Goal: Transaction & Acquisition: Purchase product/service

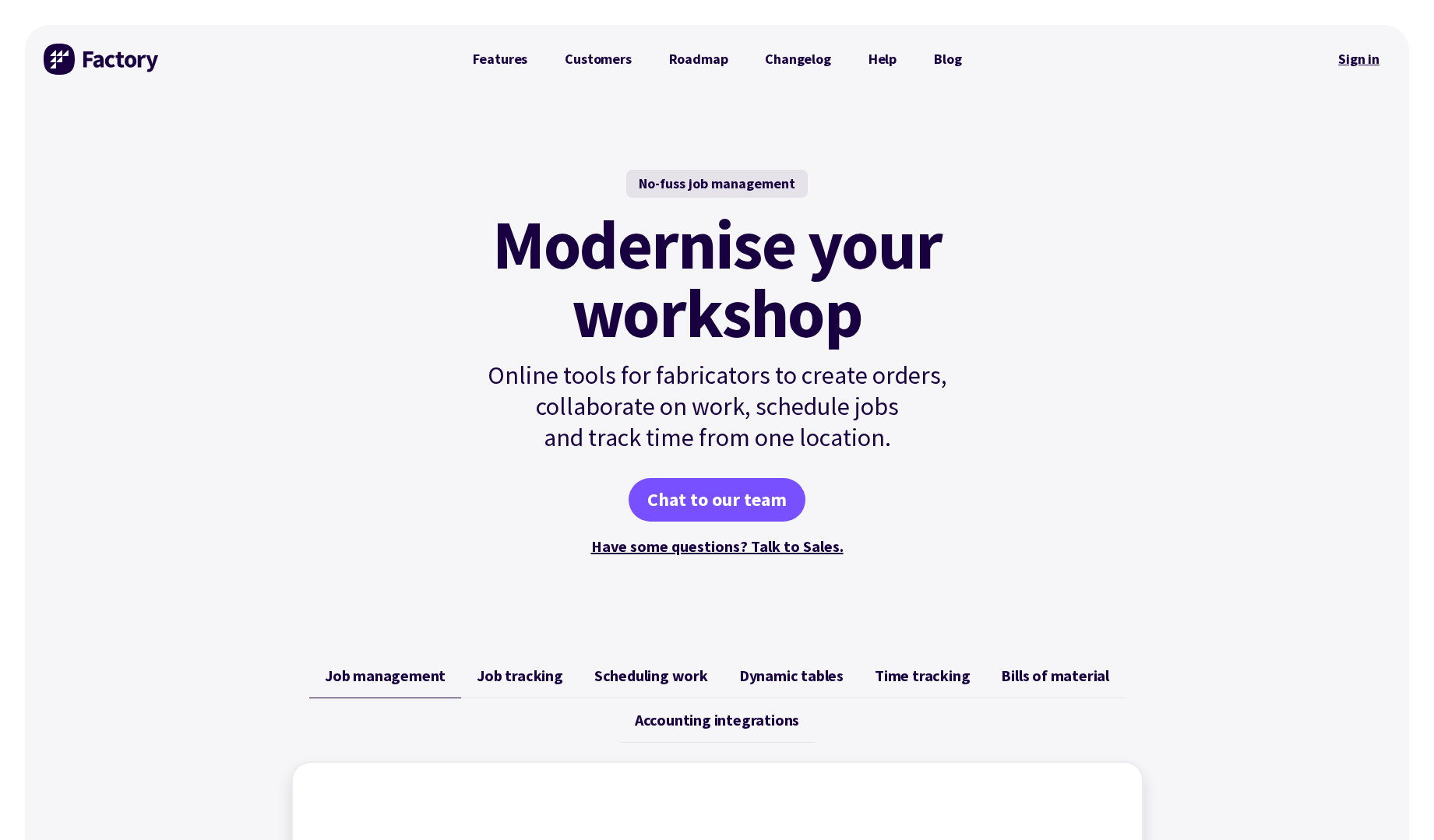
click at [1337, 57] on link "Sign in" at bounding box center [1359, 59] width 63 height 36
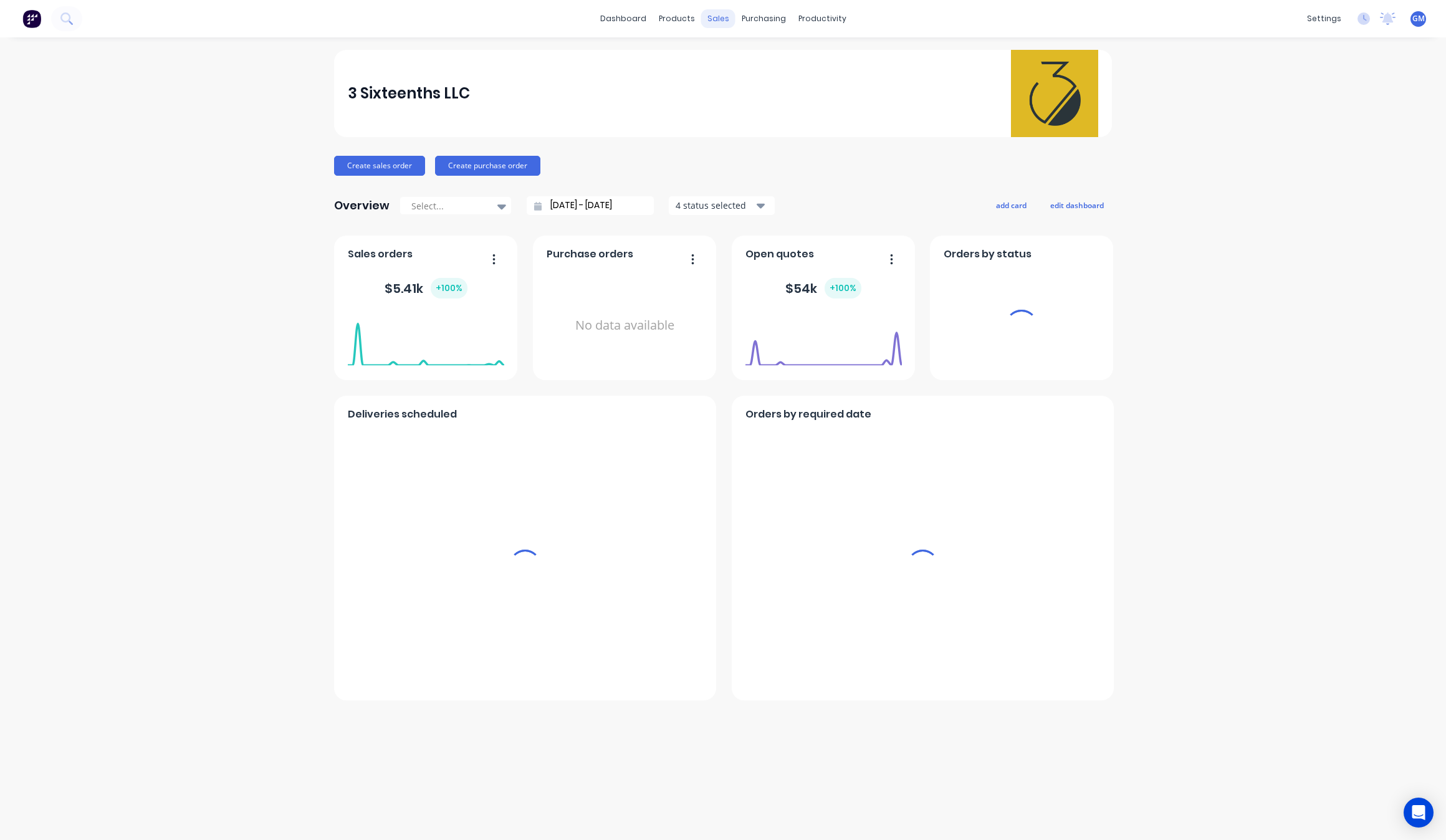
click at [708, 10] on div "sales" at bounding box center [718, 18] width 35 height 19
click at [756, 49] on link "Purchase Orders" at bounding box center [816, 58] width 165 height 25
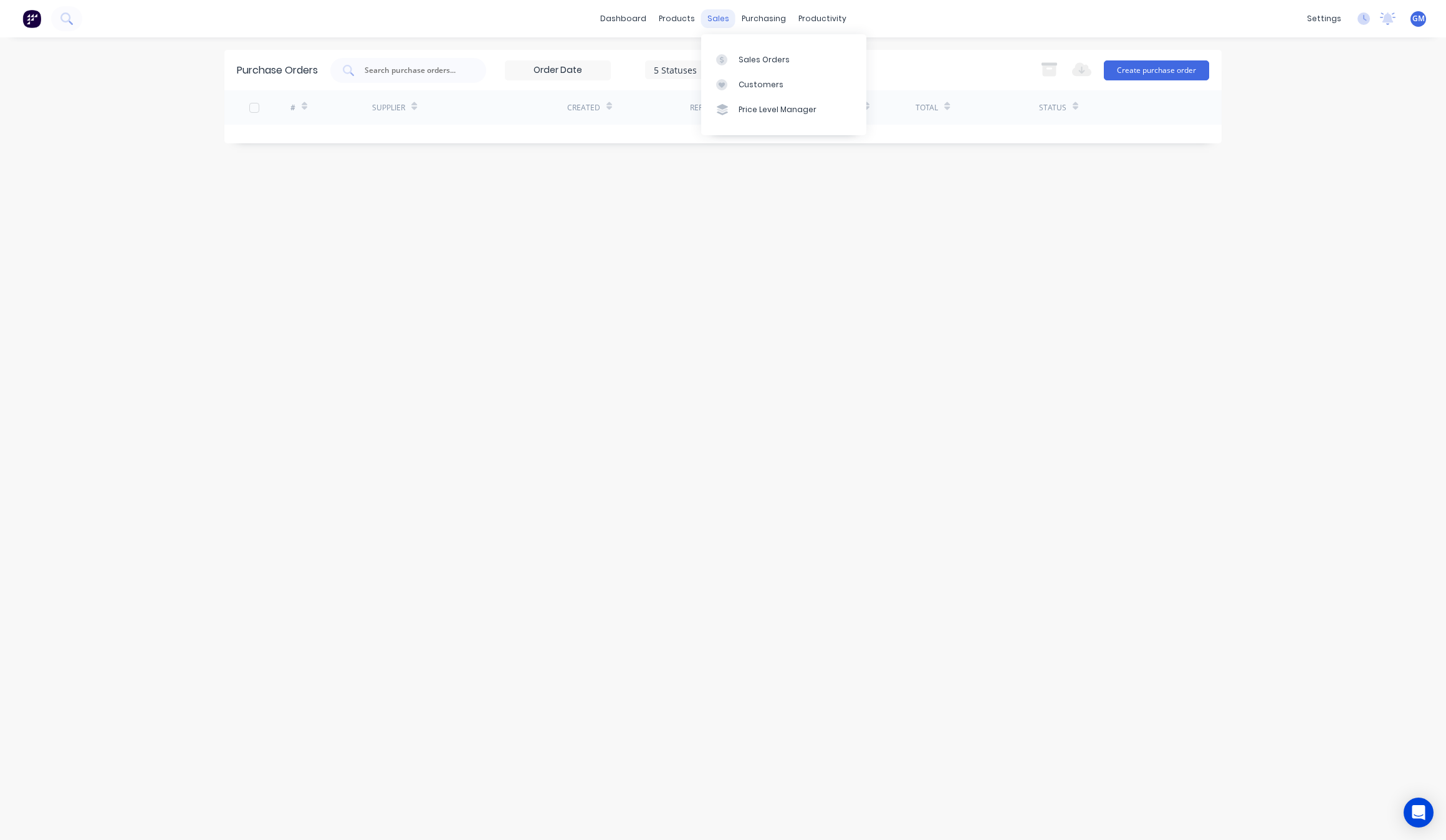
click at [706, 19] on div "sales" at bounding box center [718, 18] width 35 height 19
click at [747, 47] on link "Sales Orders" at bounding box center [784, 58] width 165 height 25
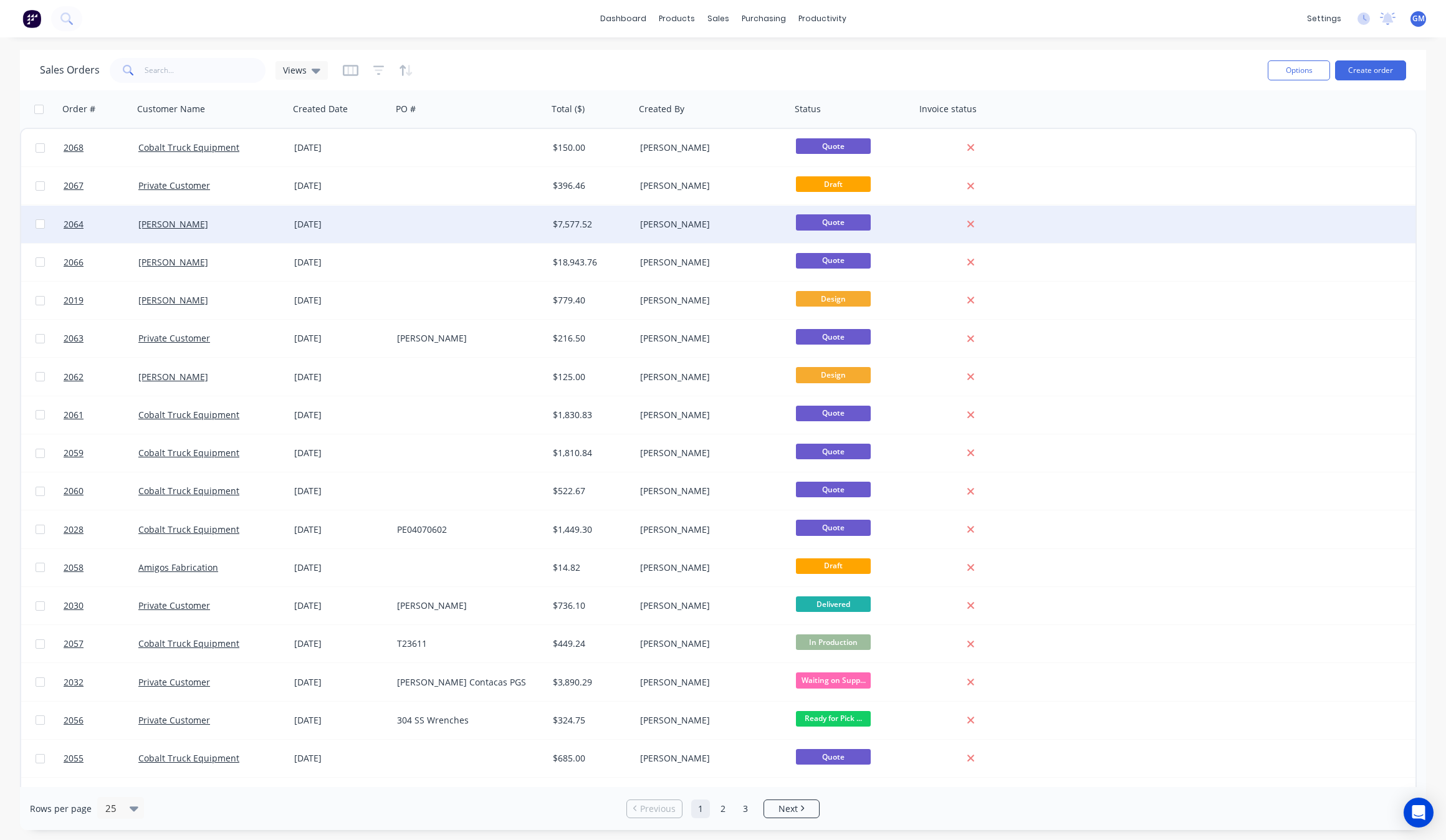
click at [431, 234] on div at bounding box center [470, 224] width 156 height 37
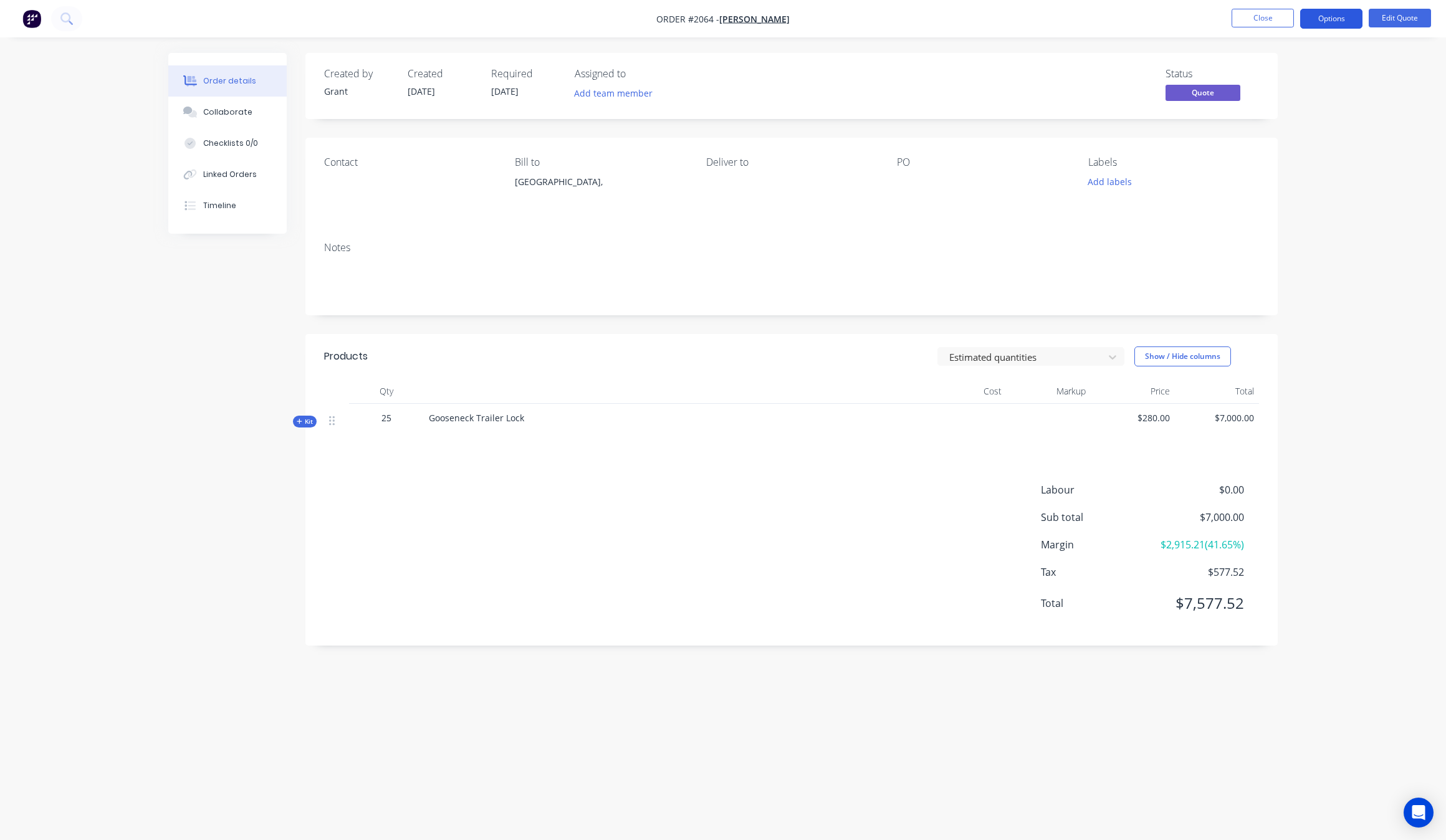
click at [1340, 23] on button "Options" at bounding box center [1331, 18] width 62 height 20
click at [1311, 75] on div "Quote" at bounding box center [1294, 76] width 115 height 18
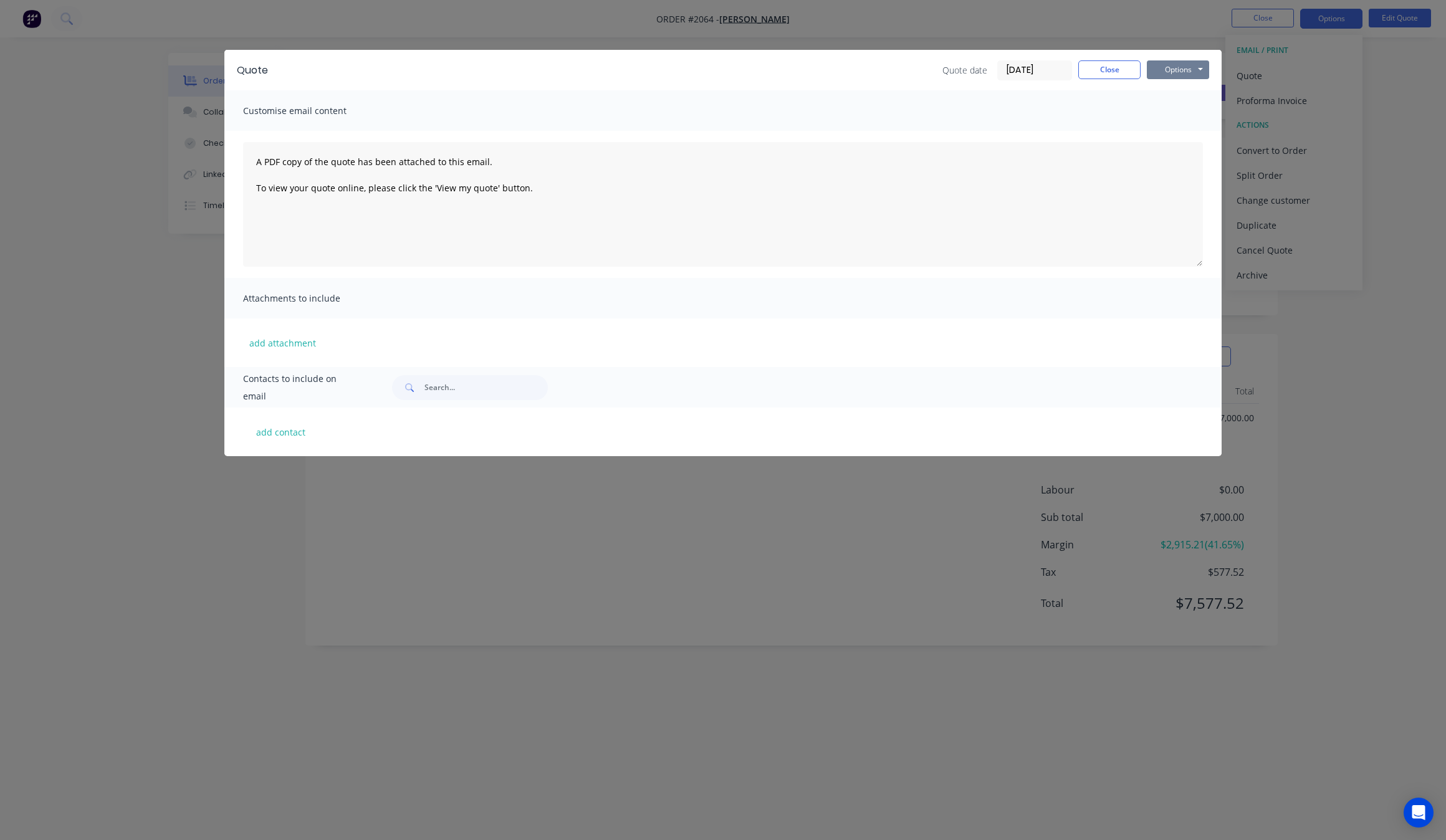
click at [1179, 61] on button "Options" at bounding box center [1178, 70] width 62 height 19
click at [1191, 104] on button "Print" at bounding box center [1187, 113] width 80 height 20
click at [173, 403] on div "Quote Quote date [DATE] Close Options Preview Print Email Customise email conte…" at bounding box center [723, 420] width 1446 height 840
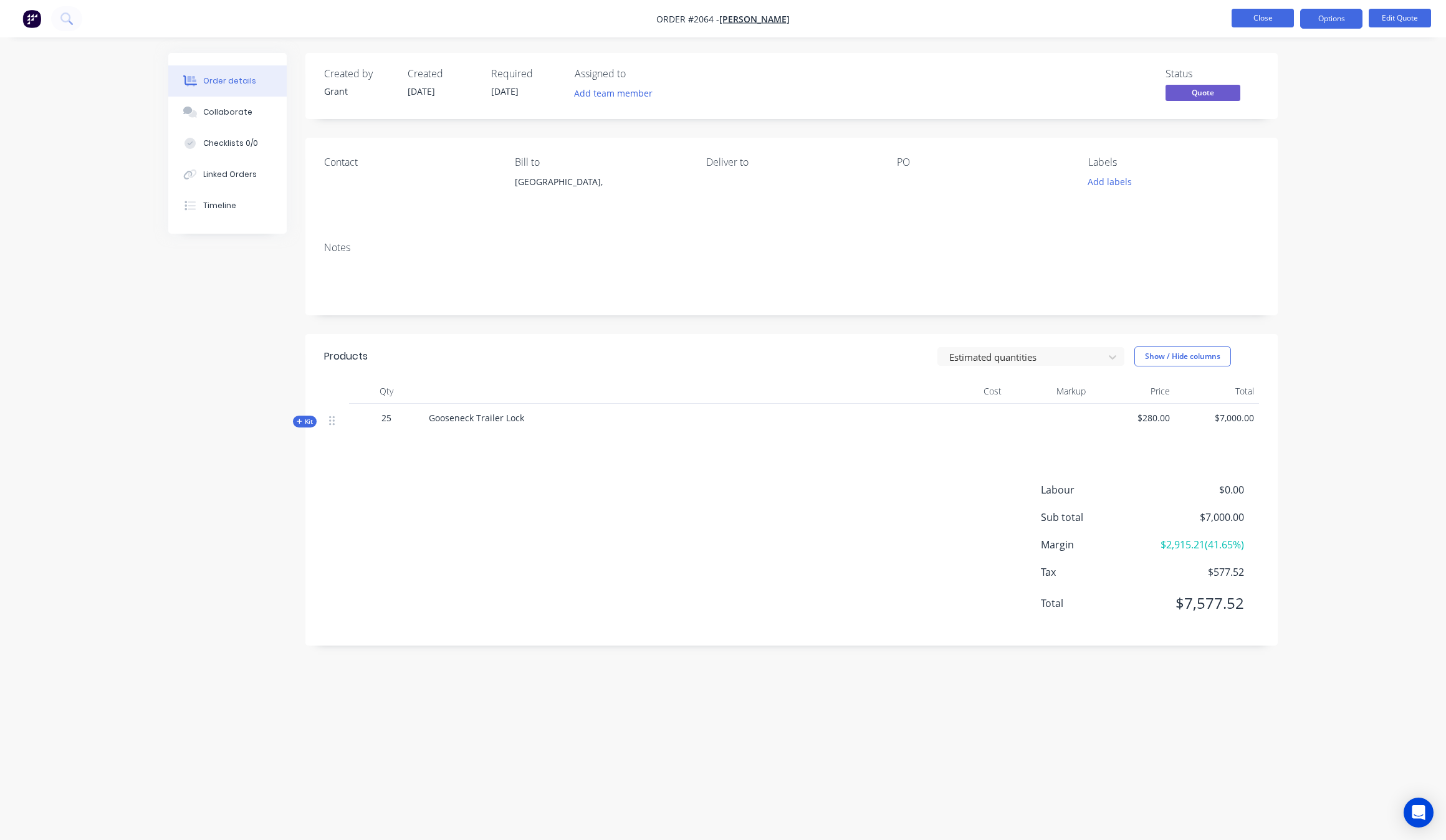
click at [1267, 20] on button "Close" at bounding box center [1263, 18] width 62 height 19
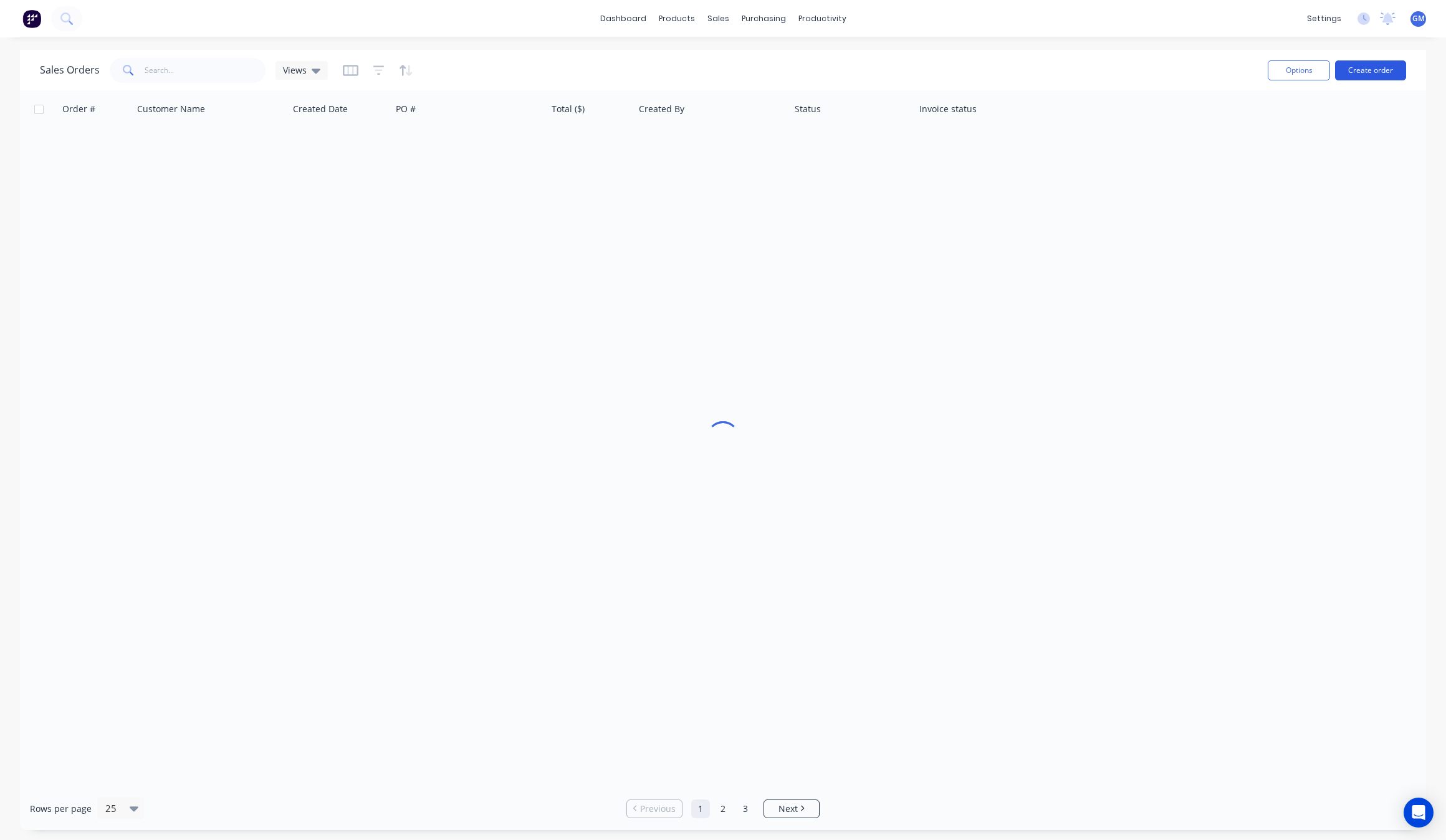
click at [1362, 73] on button "Create order" at bounding box center [1371, 70] width 71 height 20
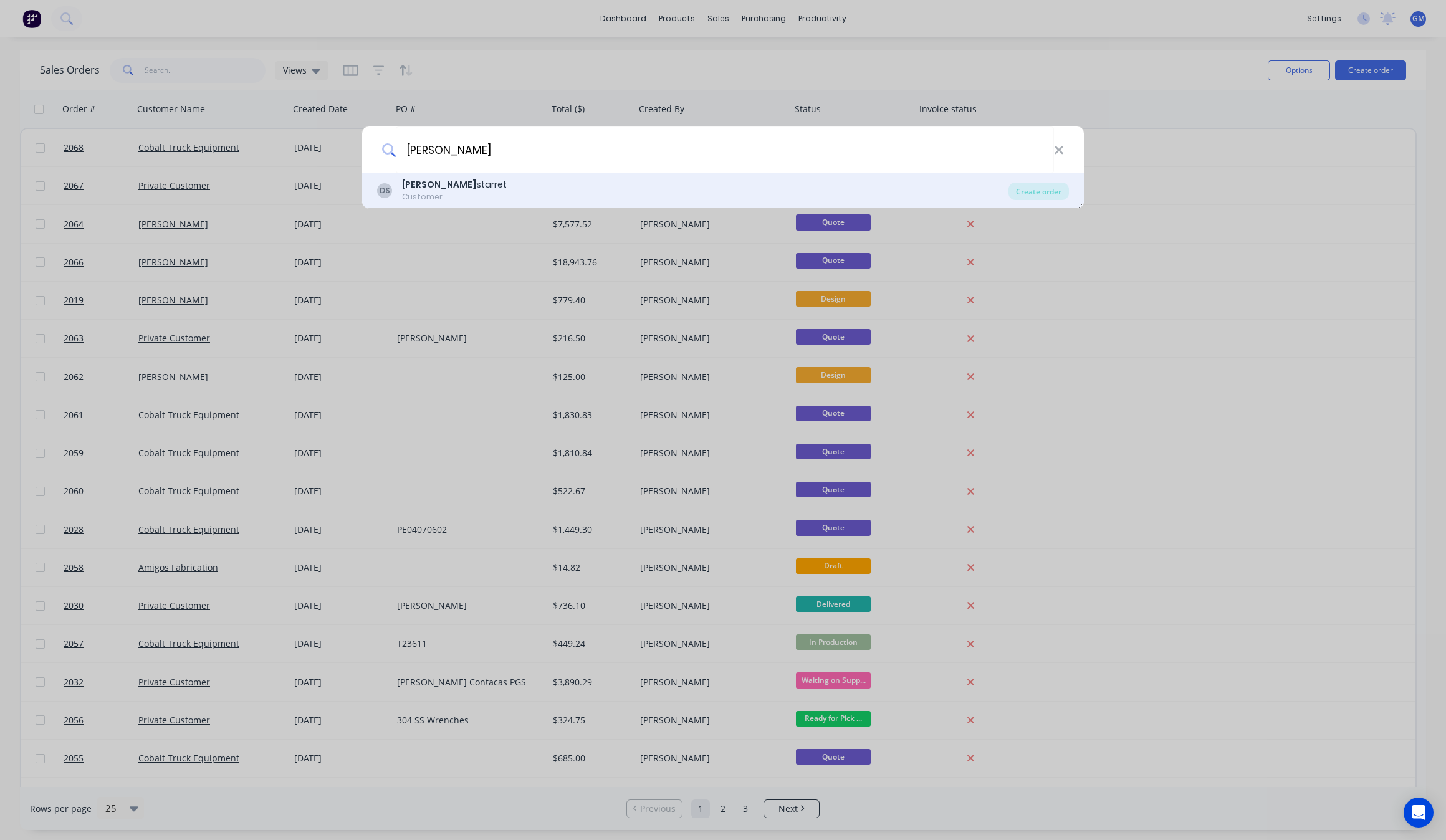
type input "[PERSON_NAME]"
click at [468, 188] on div "DS [PERSON_NAME] Customer" at bounding box center [693, 190] width 632 height 24
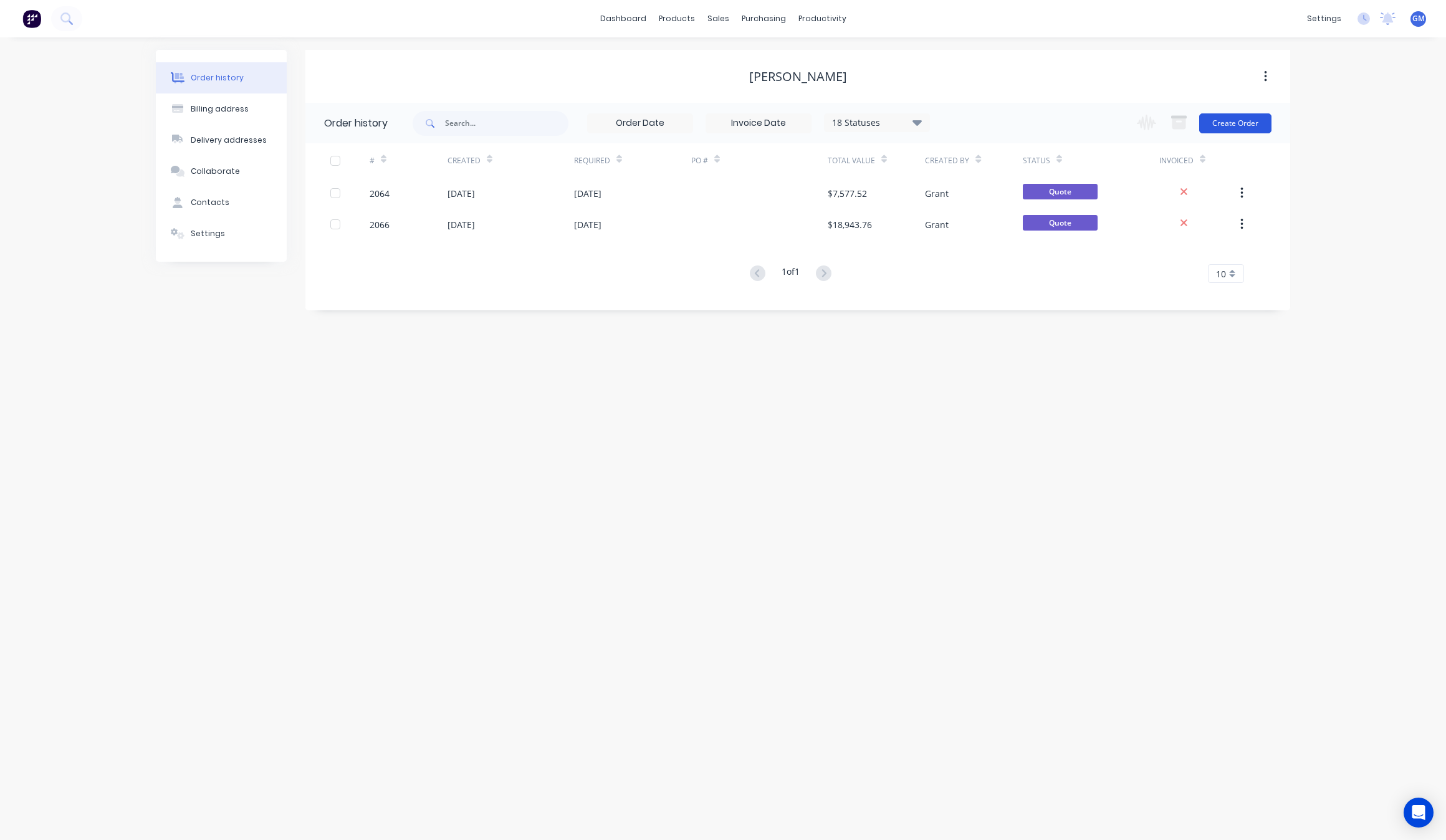
click at [1247, 116] on button "Create Order" at bounding box center [1235, 123] width 73 height 20
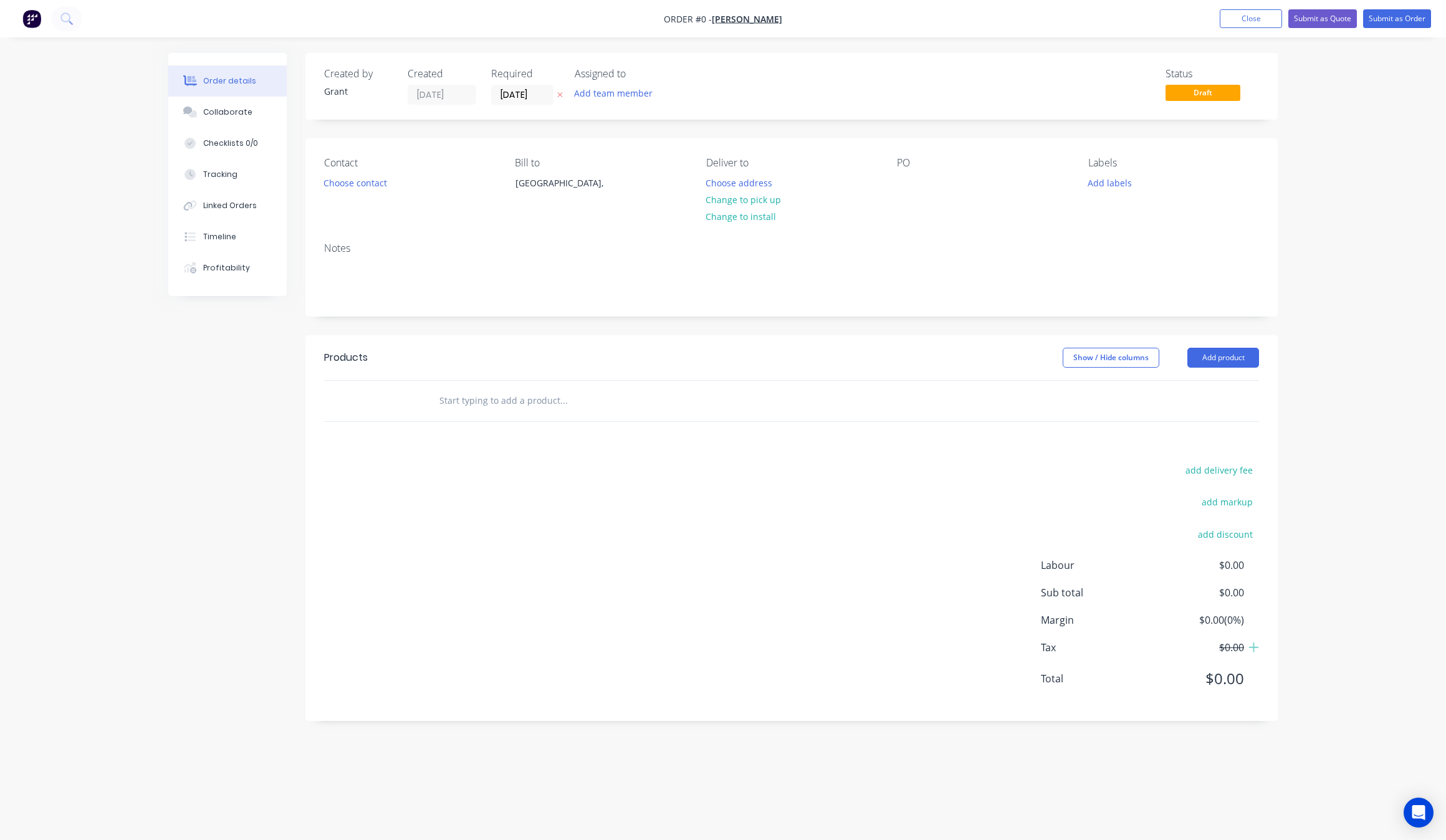
click at [556, 390] on input "text" at bounding box center [563, 400] width 250 height 25
type input "Cad design for gooseneck lock"
click at [668, 439] on div "Products Show / Hide columns Add product Cad design for gooseneck lock Add Cad …" at bounding box center [791, 528] width 972 height 385
click at [570, 414] on div "Cad design for gooseneck lock" at bounding box center [648, 400] width 449 height 40
click at [586, 405] on input "Cad design for gooseneck lock" at bounding box center [563, 400] width 250 height 25
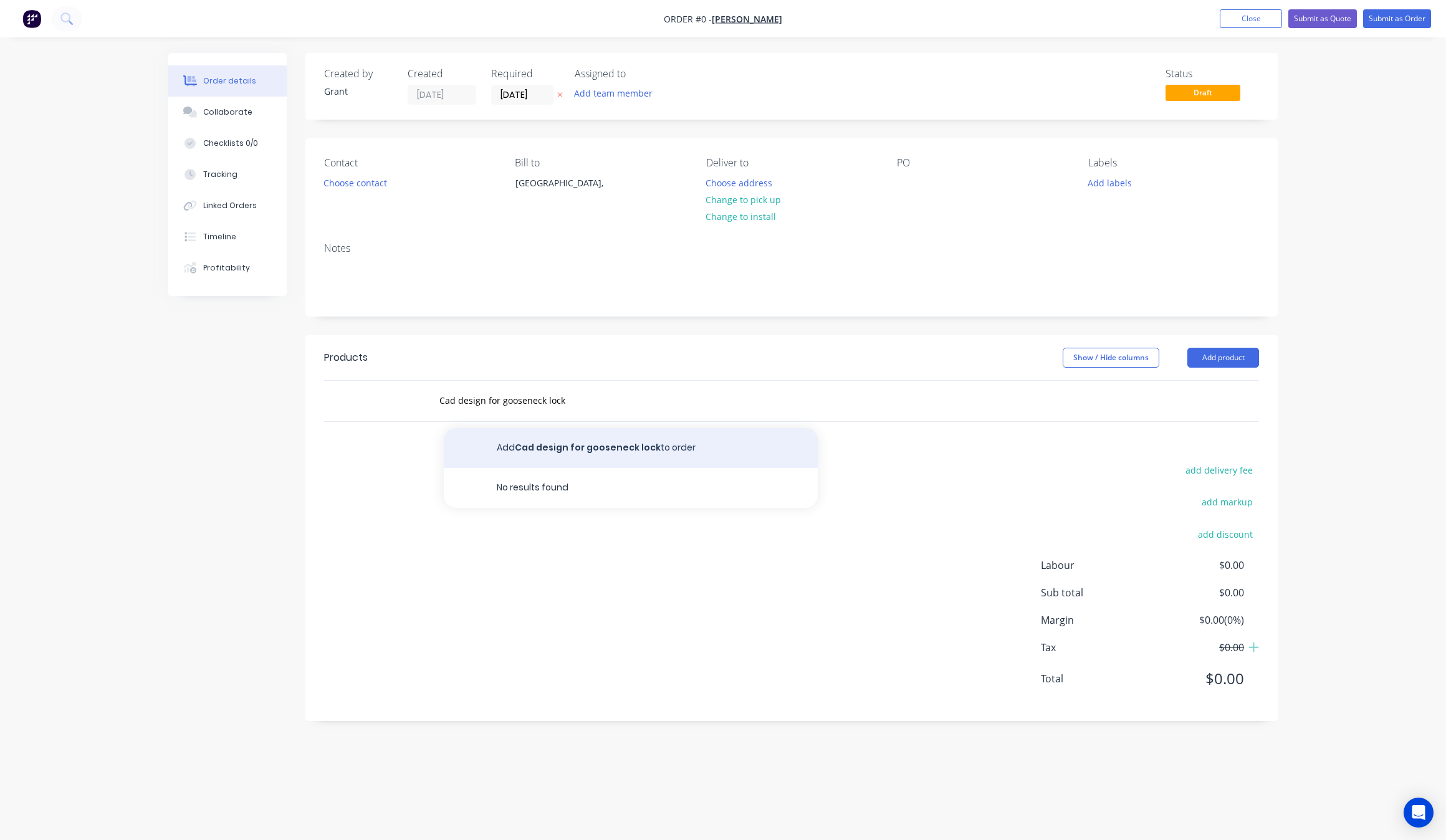
click at [597, 455] on button "Add Cad design for gooseneck lock to order" at bounding box center [630, 447] width 374 height 40
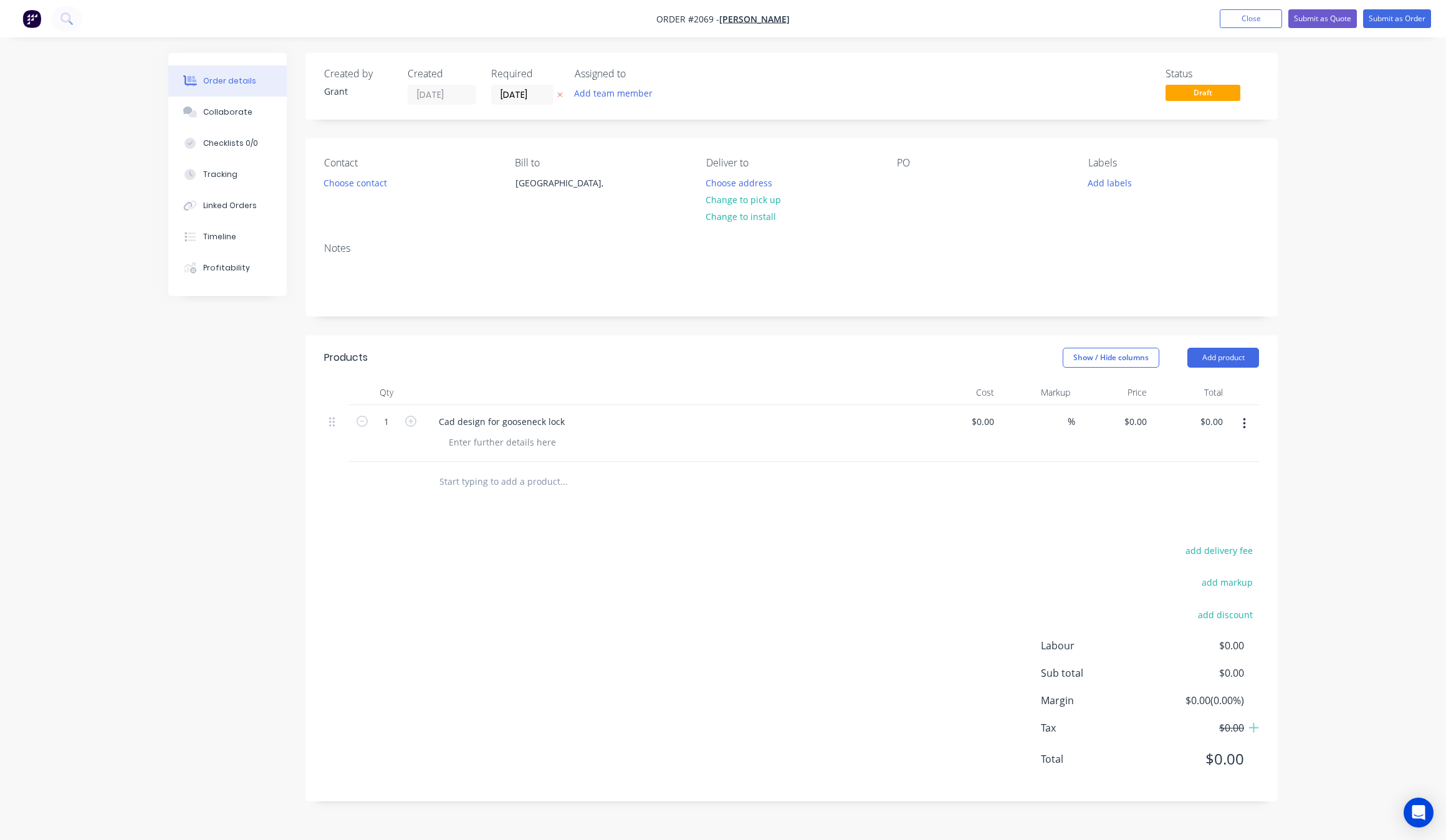
click at [999, 413] on div "%" at bounding box center [1037, 433] width 77 height 56
click at [393, 426] on input "1" at bounding box center [386, 421] width 32 height 19
click at [961, 416] on div "$0.00 $0.00" at bounding box center [960, 433] width 77 height 56
click at [398, 427] on input "3" at bounding box center [386, 421] width 32 height 19
type input "4"
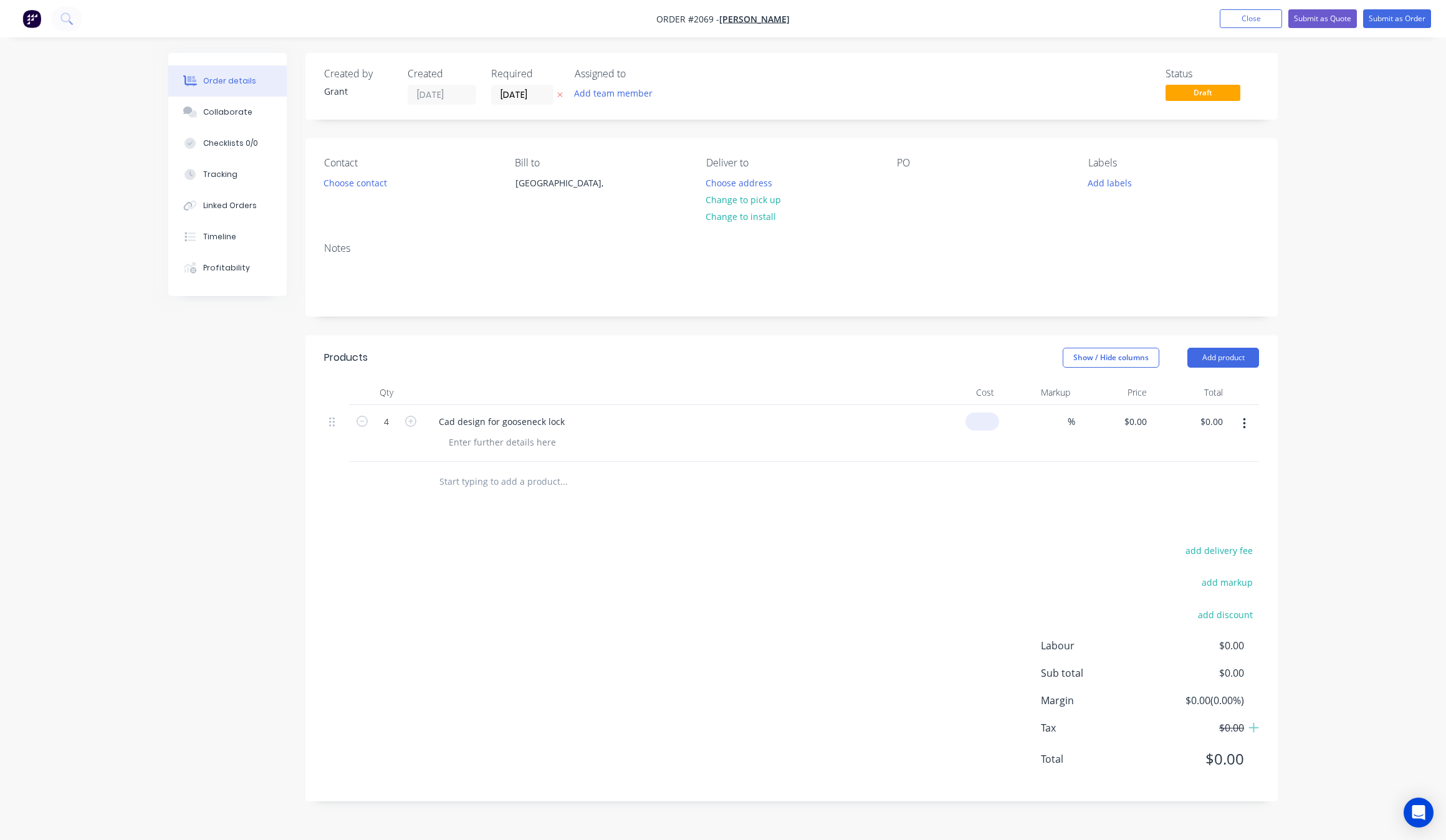
click at [990, 419] on input at bounding box center [985, 421] width 29 height 18
type input "$36.00"
type input "$144.00"
click at [1055, 428] on div at bounding box center [1060, 421] width 14 height 18
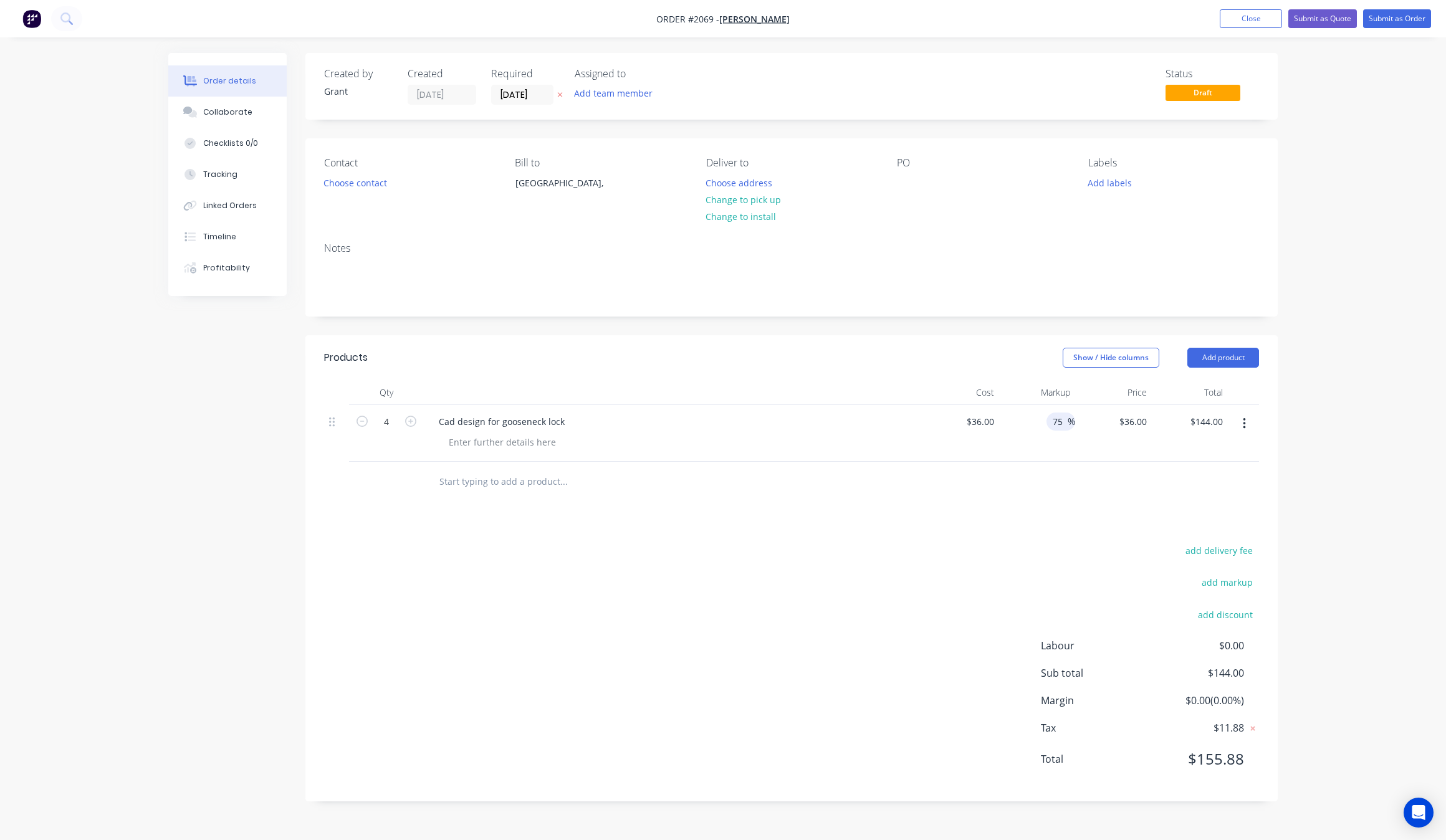
type input "75"
type input "$63.00"
type input "$252.00"
click at [891, 560] on div "add delivery fee add markup add discount Labour $0.00 Sub total $144.00 Margin …" at bounding box center [792, 662] width 935 height 240
click at [1067, 418] on input "75" at bounding box center [1059, 421] width 16 height 18
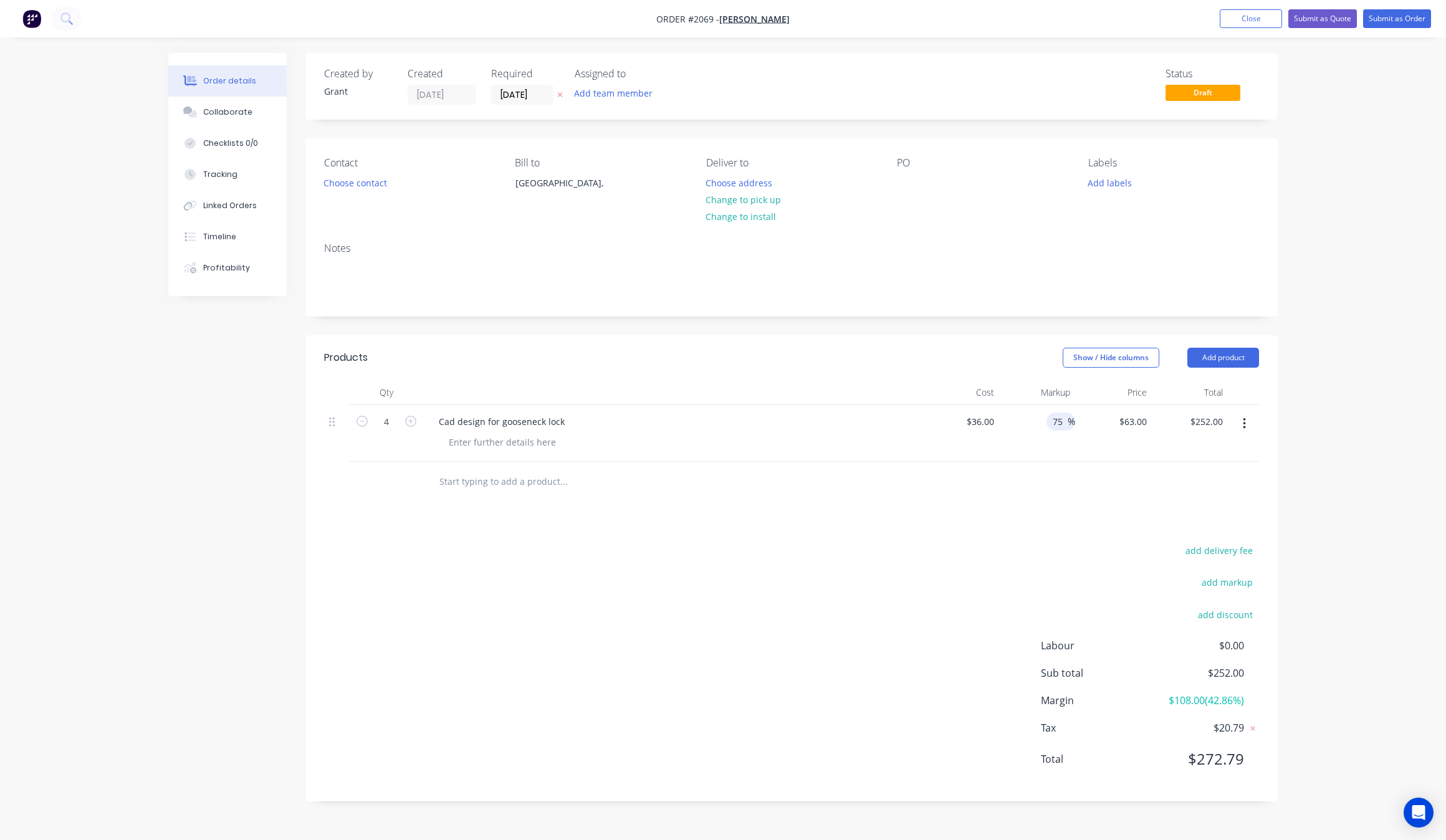
click at [1067, 418] on input "75" at bounding box center [1059, 421] width 16 height 18
type input "100"
type input "$72.00"
type input "$288.00"
click at [1038, 505] on div "Products Show / Hide columns Add product Qty Cost Markup Price Total 4 Cad desi…" at bounding box center [791, 568] width 972 height 466
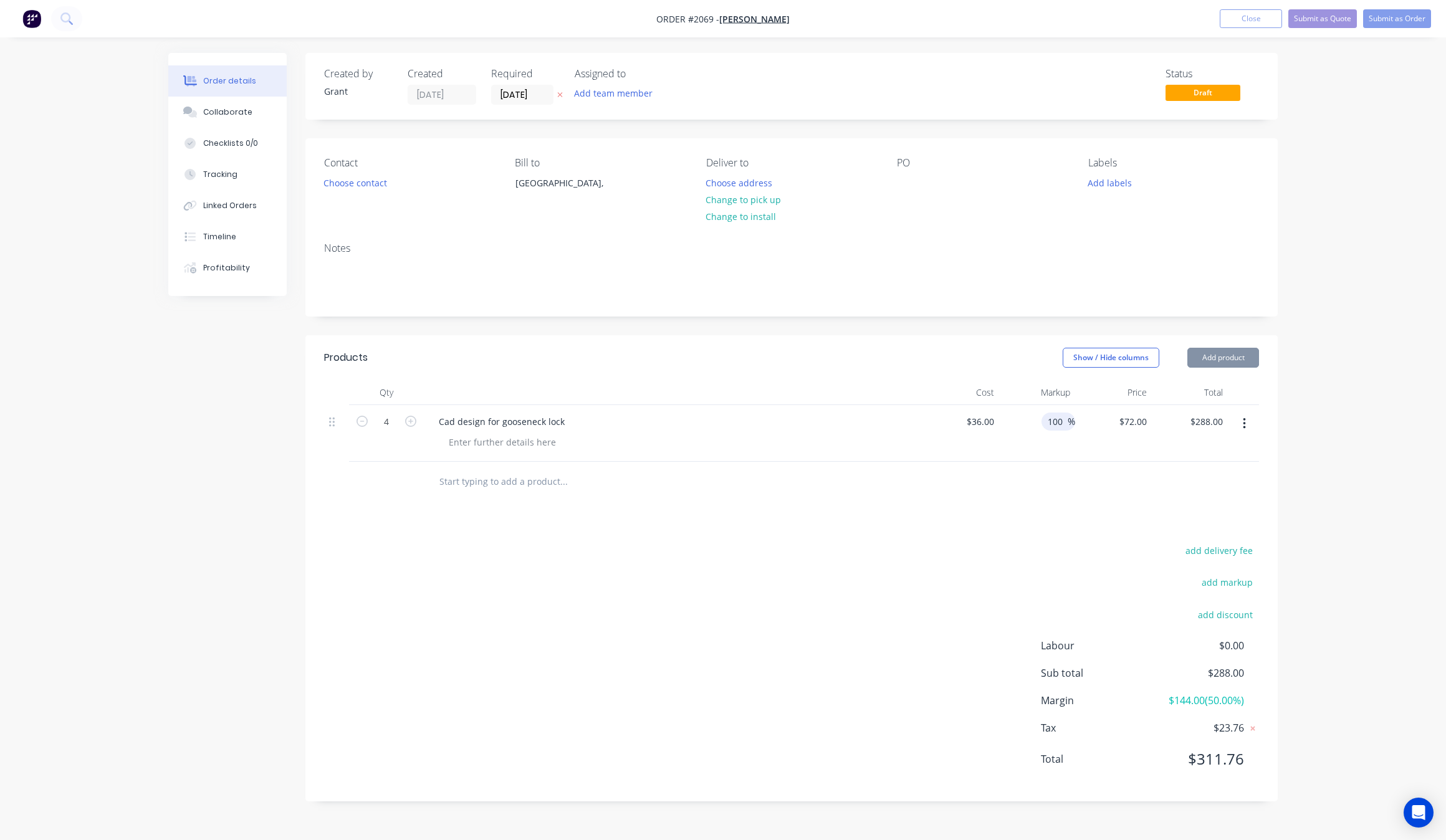
click at [1050, 426] on input "100" at bounding box center [1057, 421] width 21 height 18
type input "150"
type input "$90.00"
type input "$360.00"
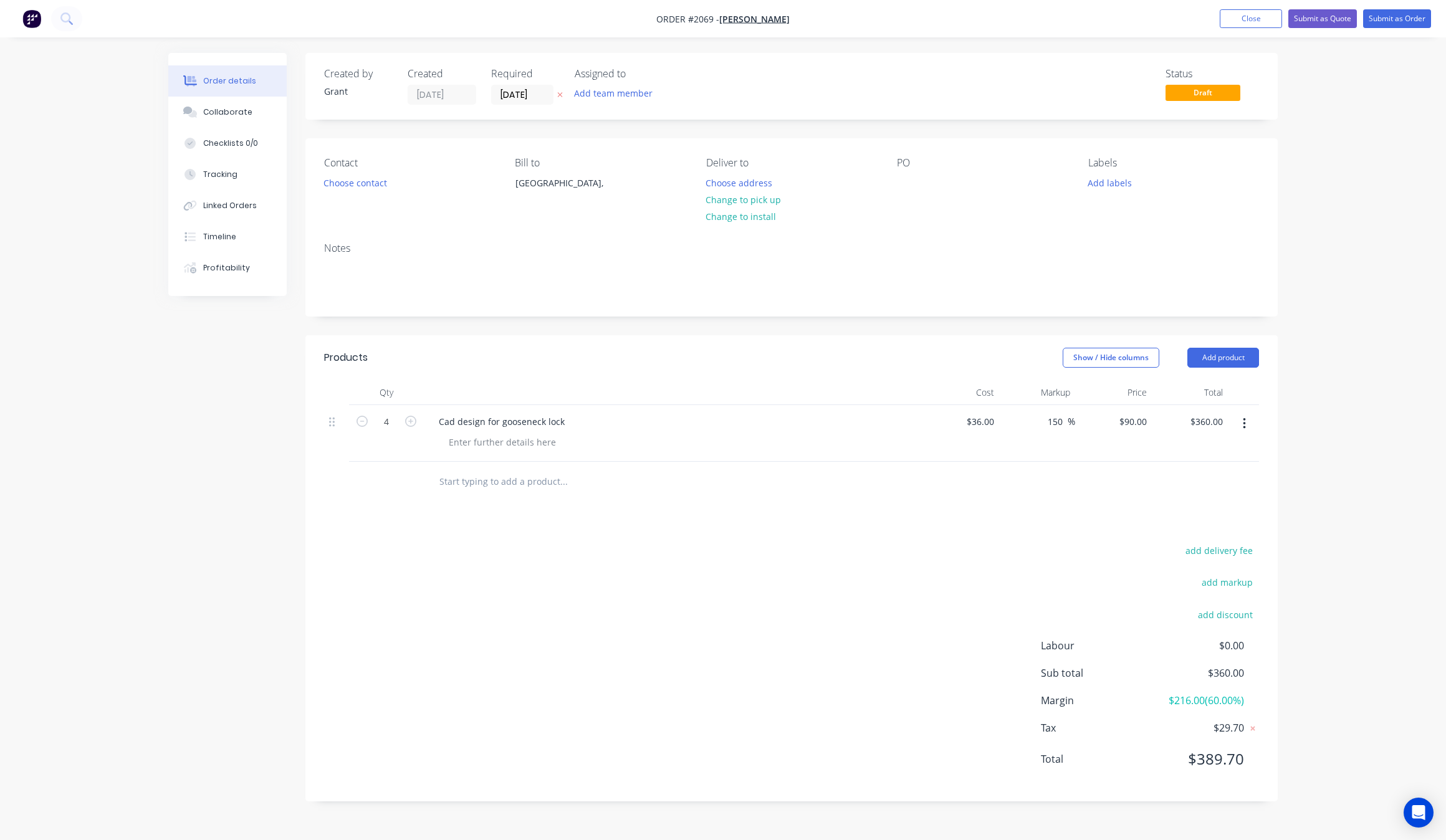
click at [1038, 498] on div at bounding box center [792, 481] width 935 height 40
click at [1052, 403] on div "Markup" at bounding box center [1037, 392] width 77 height 25
click at [1057, 417] on input "150" at bounding box center [1057, 421] width 21 height 18
type input "175"
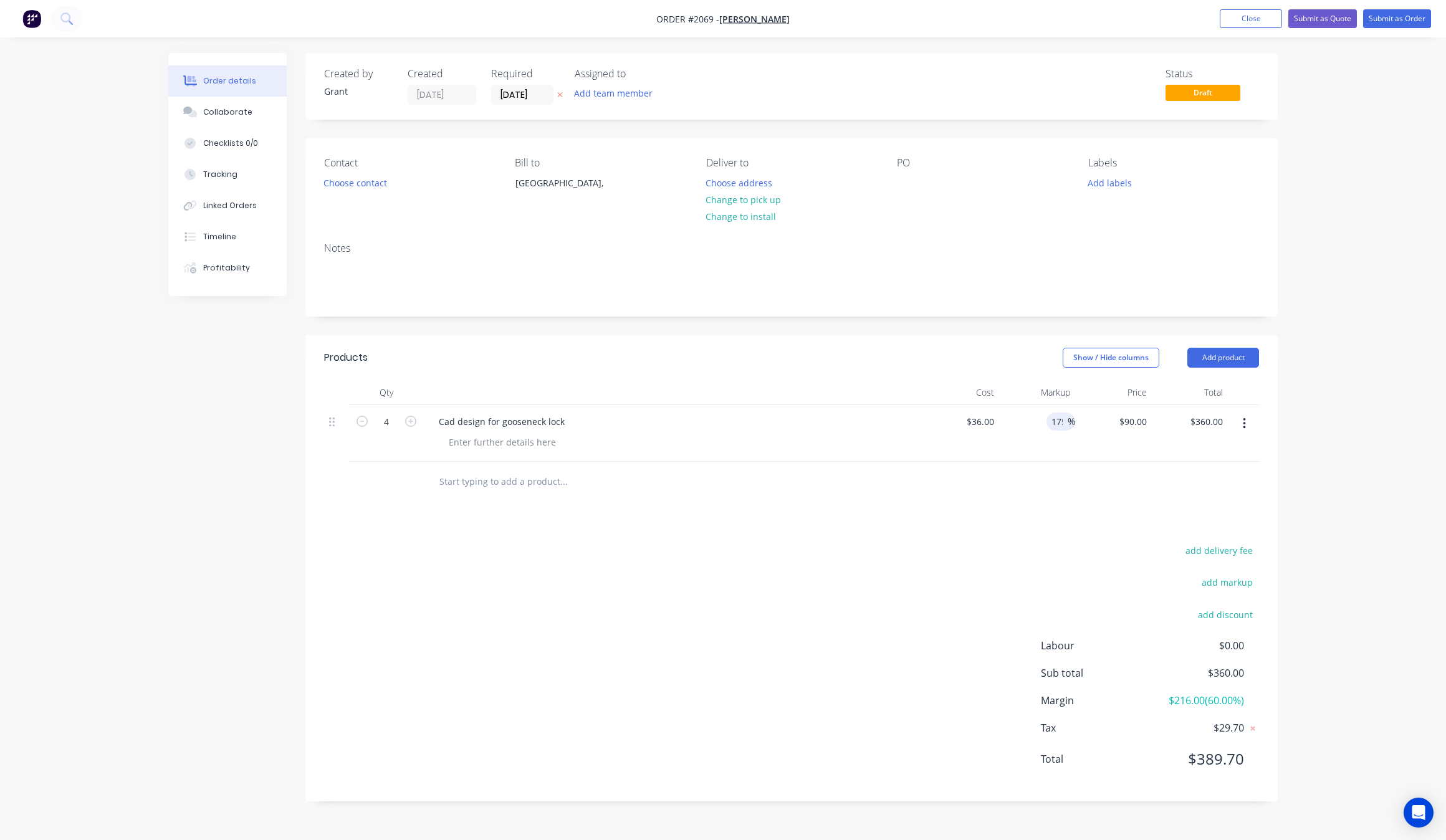
type input "$99.00"
type input "$396.00"
click at [1041, 578] on div "add delivery fee add markup add discount Labour $0.00 Sub total $360.00 Margin …" at bounding box center [792, 662] width 935 height 240
click at [1069, 421] on span "%" at bounding box center [1071, 421] width 8 height 14
type input "176"
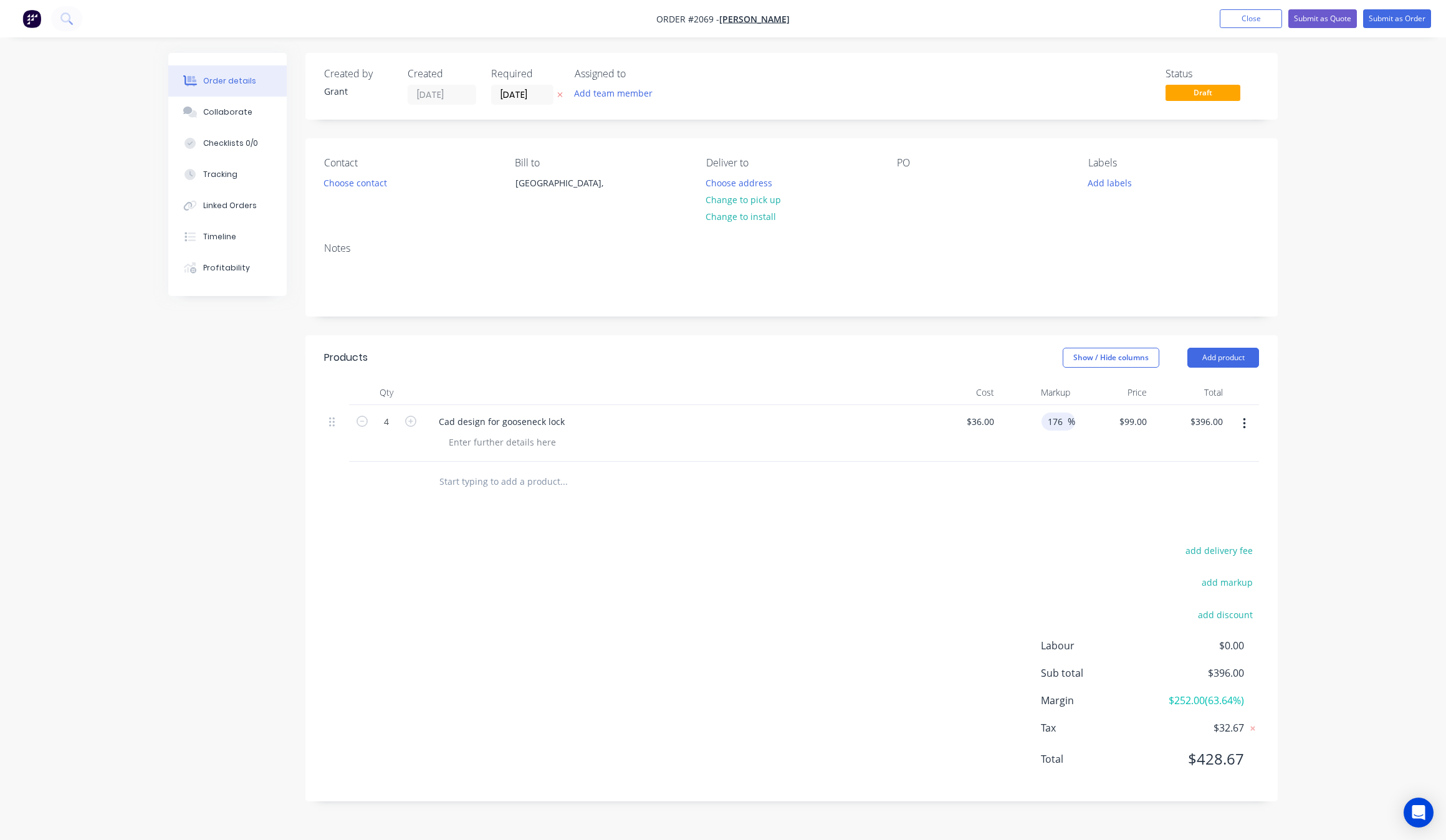
type input "$99.36"
type input "$397.44"
click at [1053, 544] on div "Products Show / Hide columns Add product Qty Cost Markup Price Total 4 Cad desi…" at bounding box center [791, 568] width 972 height 466
click at [1069, 424] on span "%" at bounding box center [1071, 421] width 8 height 14
type input "177"
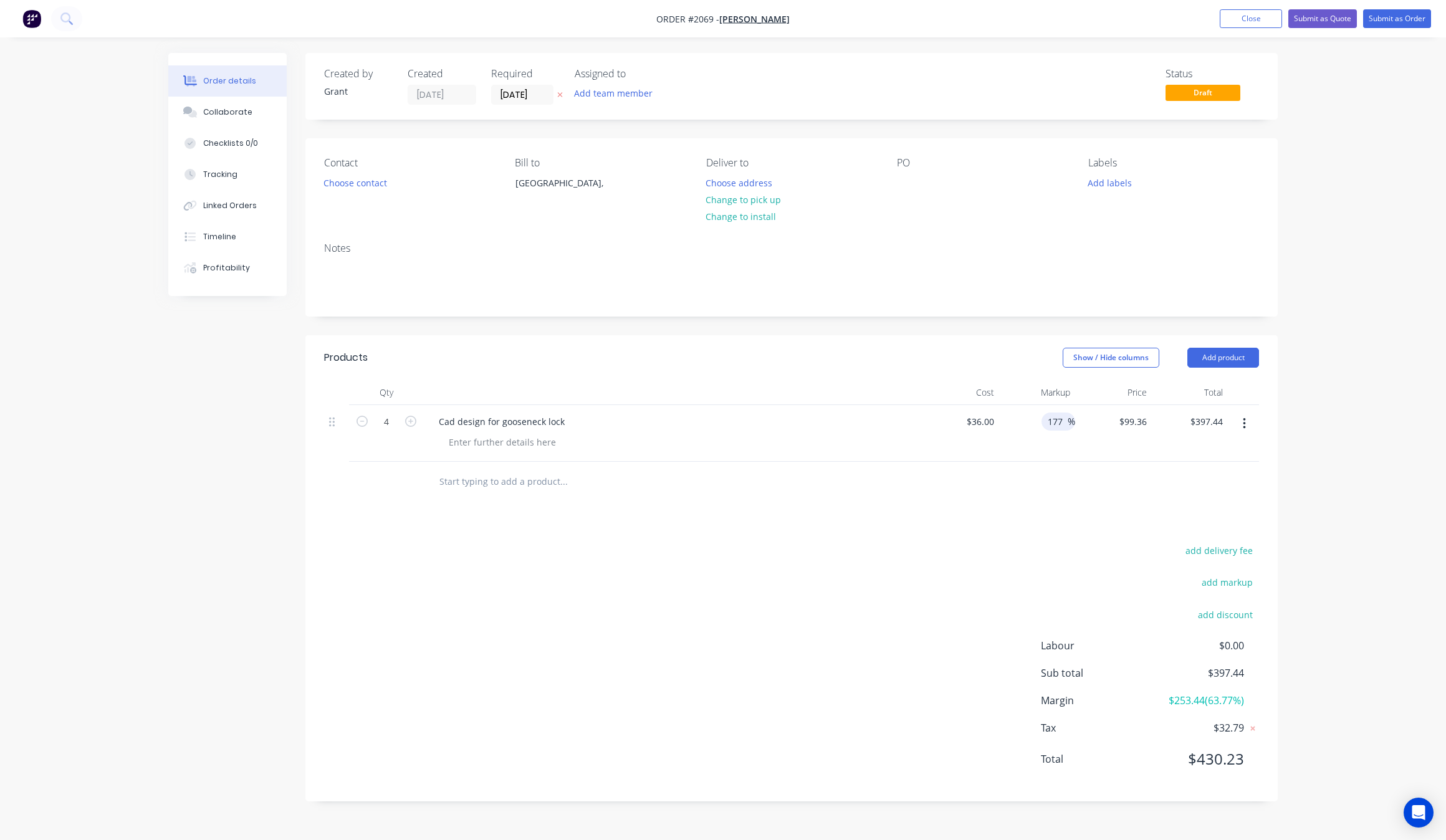
type input "$99.72"
type input "$398.88"
drag, startPoint x: 1054, startPoint y: 531, endPoint x: 1058, endPoint y: 515, distance: 16.5
click at [1054, 534] on div "Products Show / Hide columns Add product Qty Cost Markup Price Total 4 Cad desi…" at bounding box center [791, 568] width 972 height 466
click at [1067, 417] on span "%" at bounding box center [1071, 421] width 8 height 14
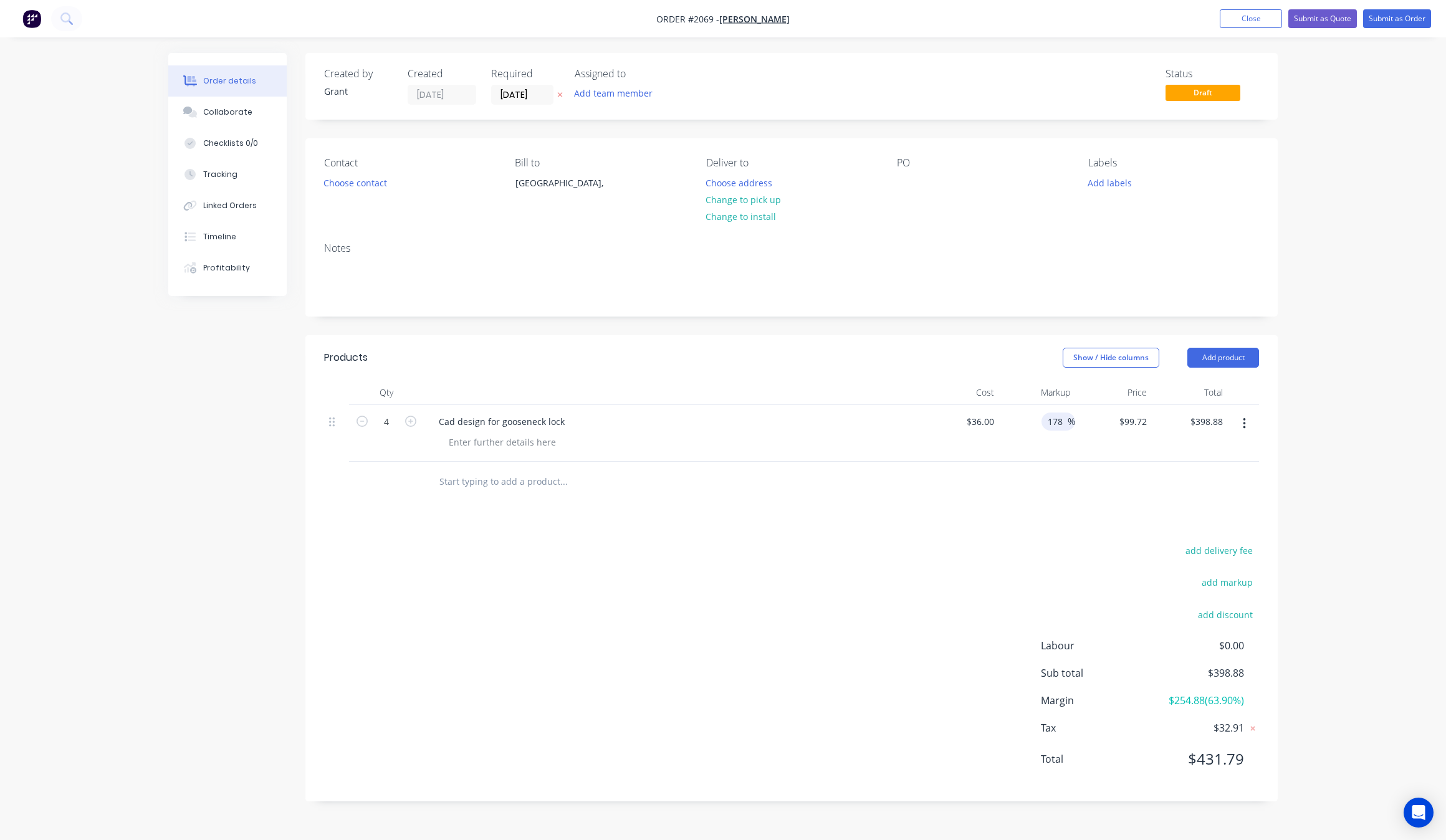
type input "178"
type input "$100.08"
type input "$400.32"
click at [1060, 546] on div "add delivery fee add markup add discount Labour $0.00 Sub total $400.32 Margin …" at bounding box center [792, 662] width 935 height 240
click at [1067, 415] on span "%" at bounding box center [1071, 421] width 8 height 14
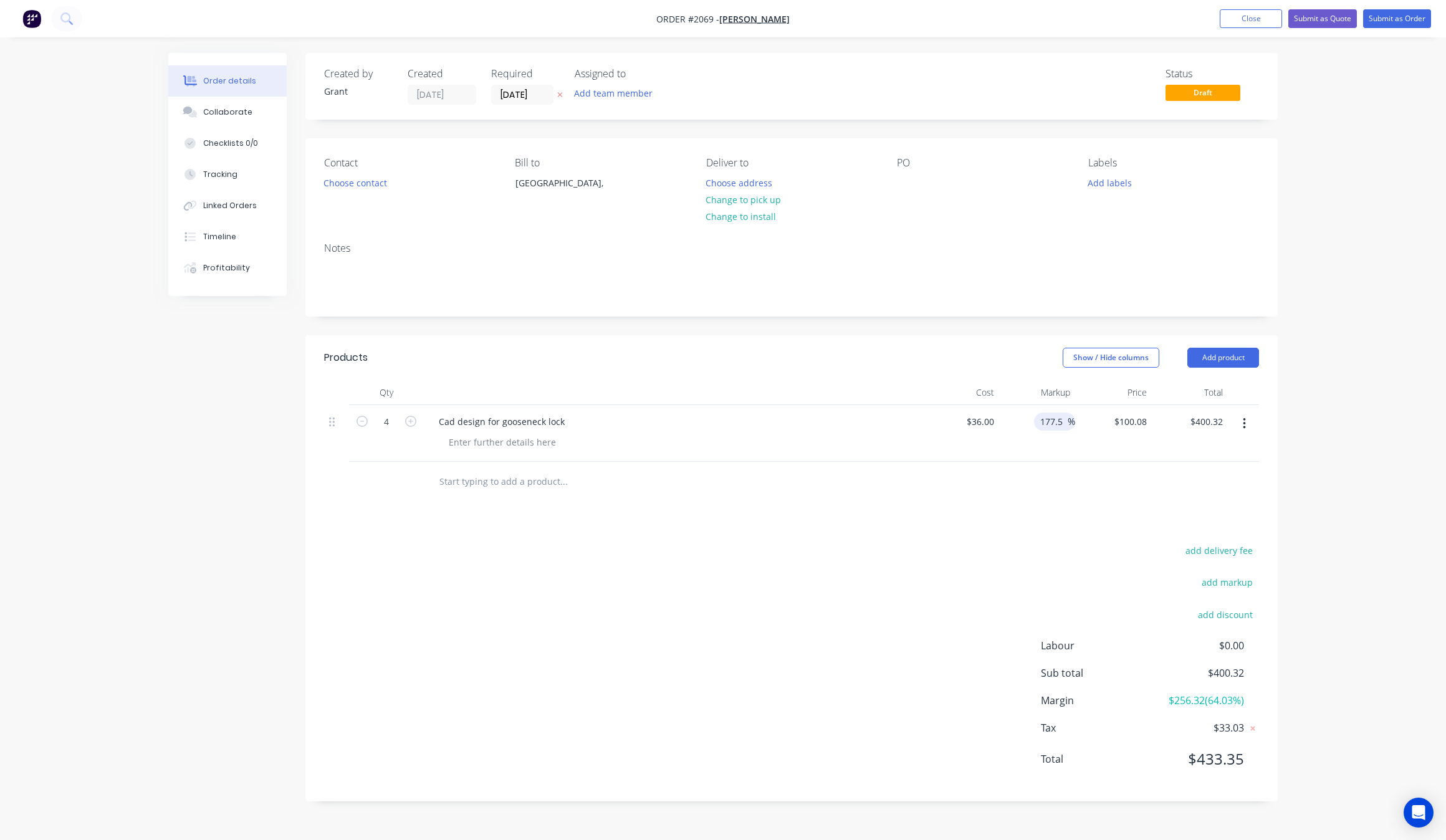
type input "177.5"
type input "$99.90"
type input "$399.60"
click at [1048, 533] on div "Products Show / Hide columns Add product Qty Cost Markup Price Total 4 Cad desi…" at bounding box center [791, 568] width 972 height 466
click at [1070, 422] on span "%" at bounding box center [1071, 421] width 8 height 14
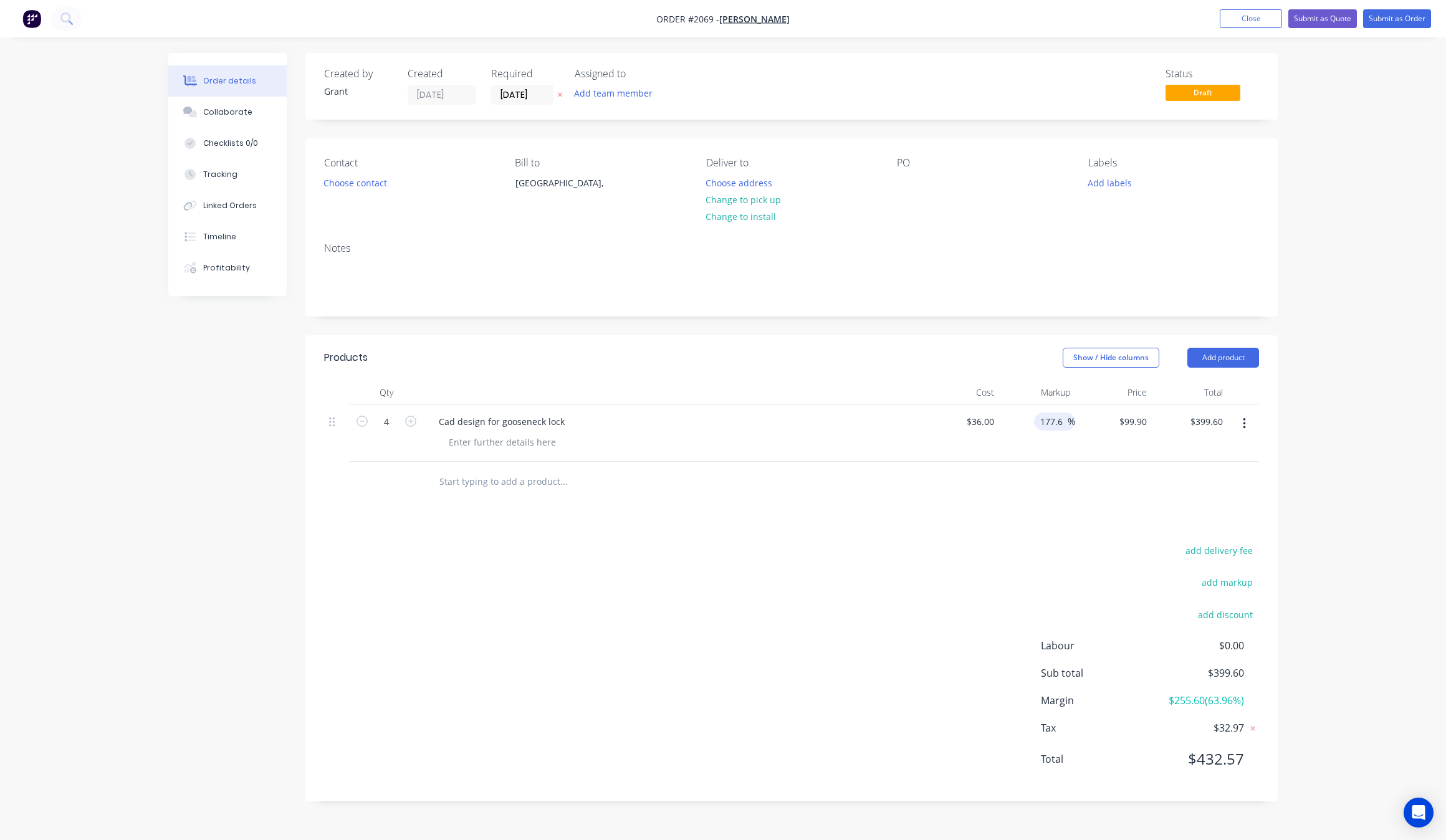
type input "177.6"
type input "$99.936"
type input "$399.74"
click at [1065, 543] on div "Products Show / Hide columns Add product Qty Cost Markup Price Total 4 Cad desi…" at bounding box center [791, 568] width 972 height 466
click at [1064, 415] on input "177.6" at bounding box center [1053, 421] width 29 height 18
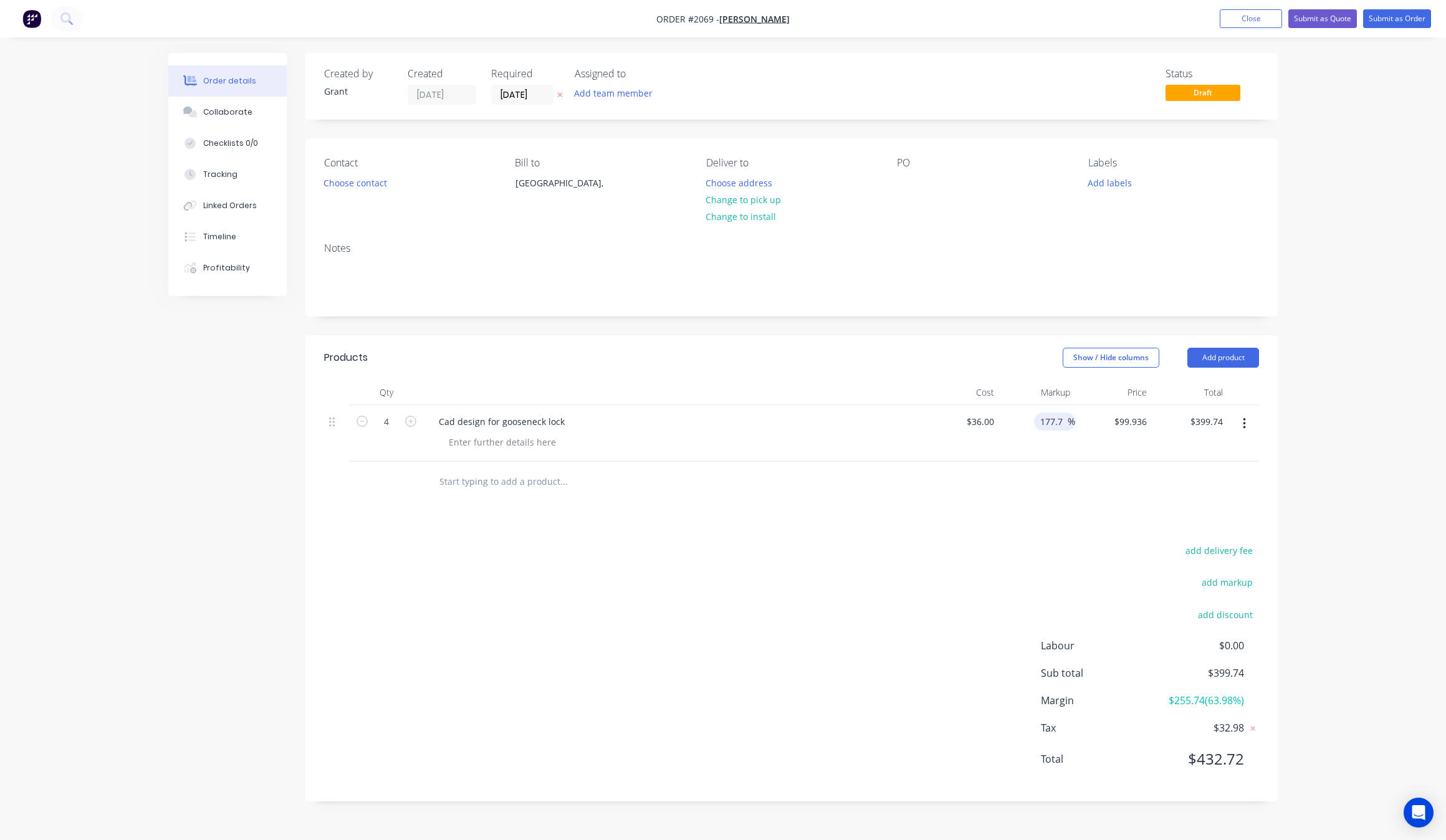
type input "177.7"
type input "$99.972"
type input "$399.89"
drag, startPoint x: 1073, startPoint y: 569, endPoint x: 1079, endPoint y: 534, distance: 35.5
click at [1074, 567] on div "add delivery fee add markup add discount Labour $0.00 Sub total $399.89 Margin …" at bounding box center [792, 662] width 935 height 240
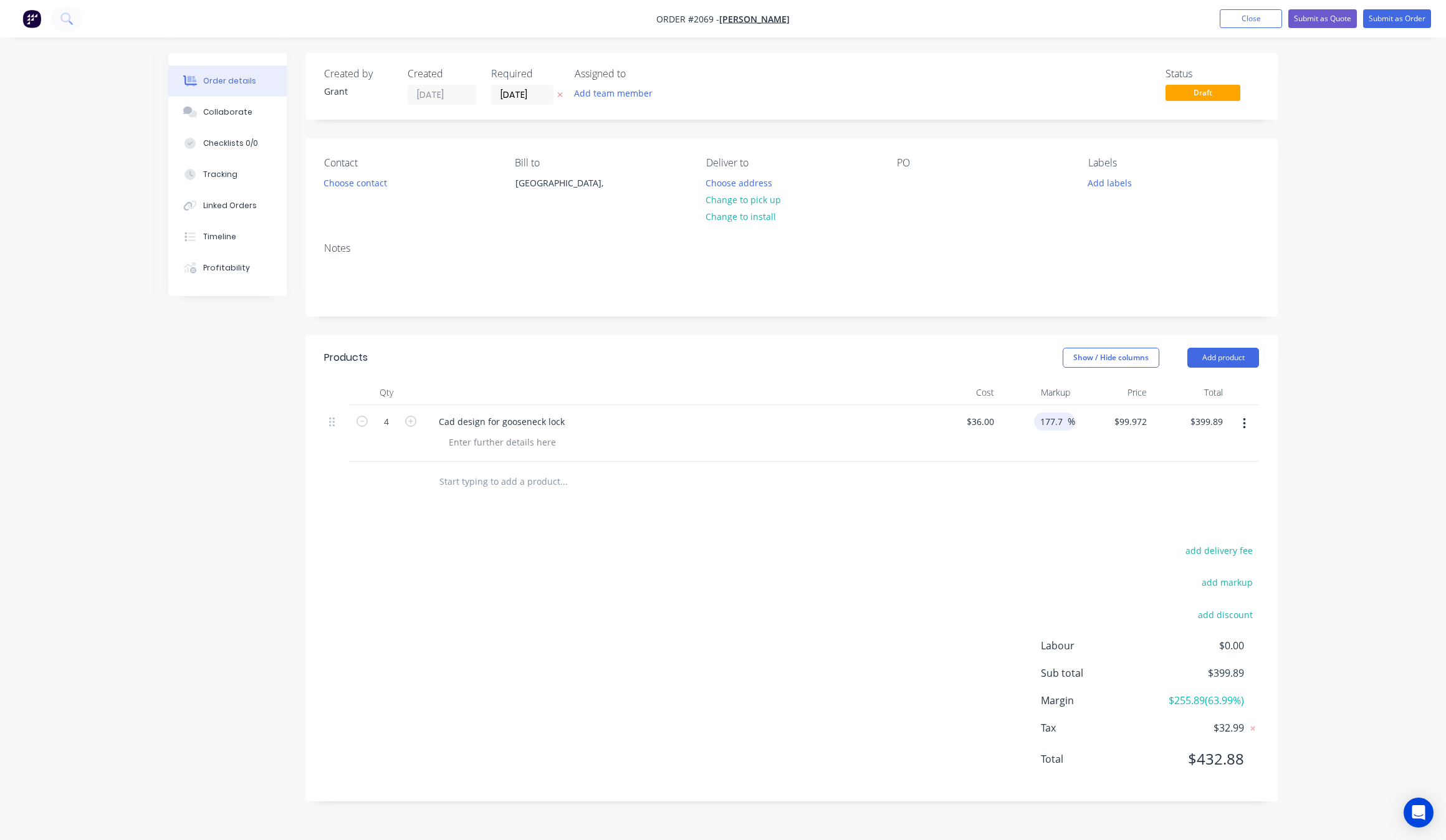
click at [1071, 426] on span "%" at bounding box center [1071, 421] width 8 height 14
type input "177.8"
type input "$100.008"
type input "$400.03"
drag, startPoint x: 1076, startPoint y: 498, endPoint x: 1083, endPoint y: 500, distance: 7.3
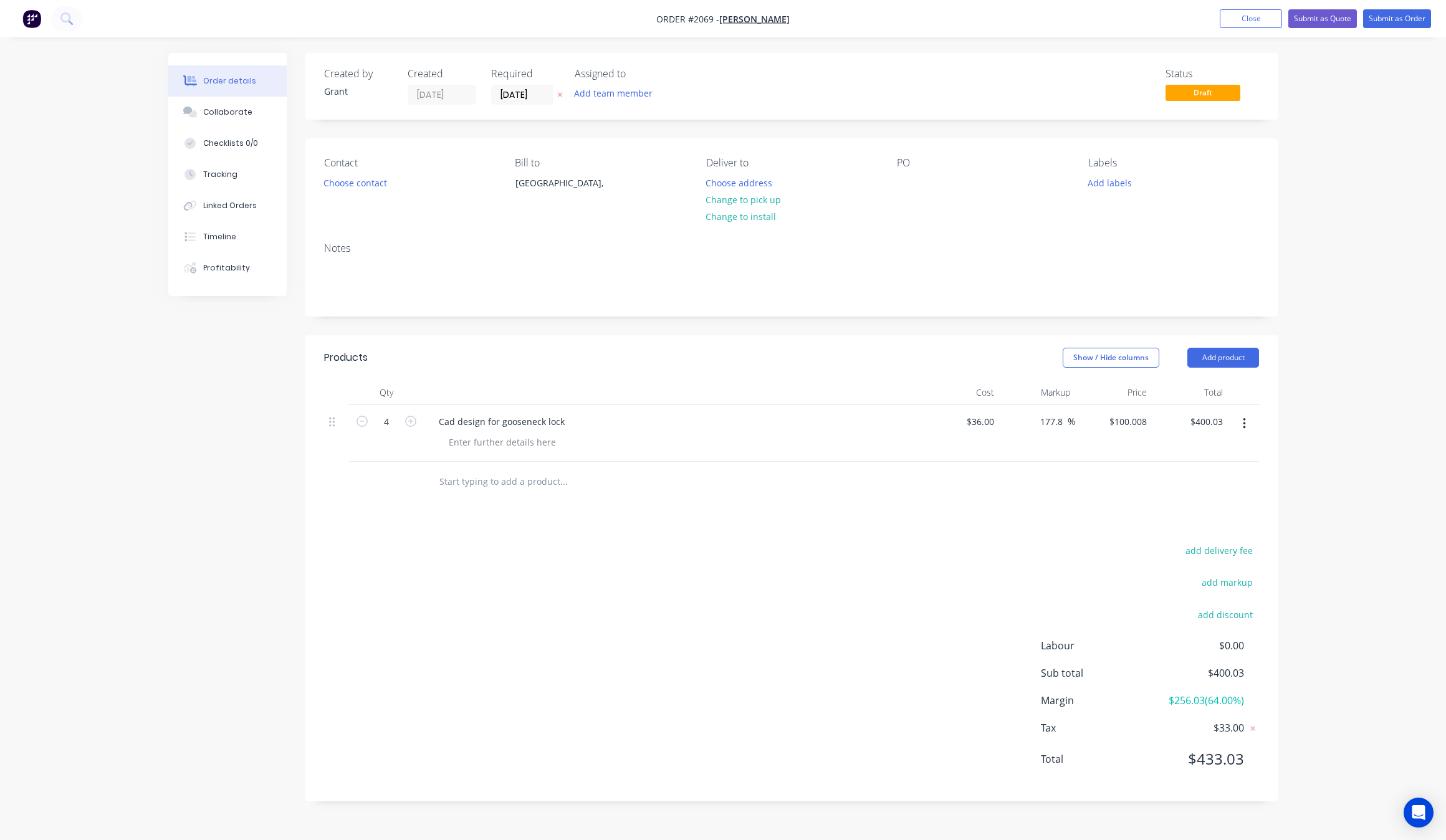
click at [1076, 500] on div at bounding box center [792, 481] width 935 height 40
click at [1062, 426] on input "177.8" at bounding box center [1053, 421] width 29 height 18
type input "177.77"
type input "$99.9972"
type input "$399.99"
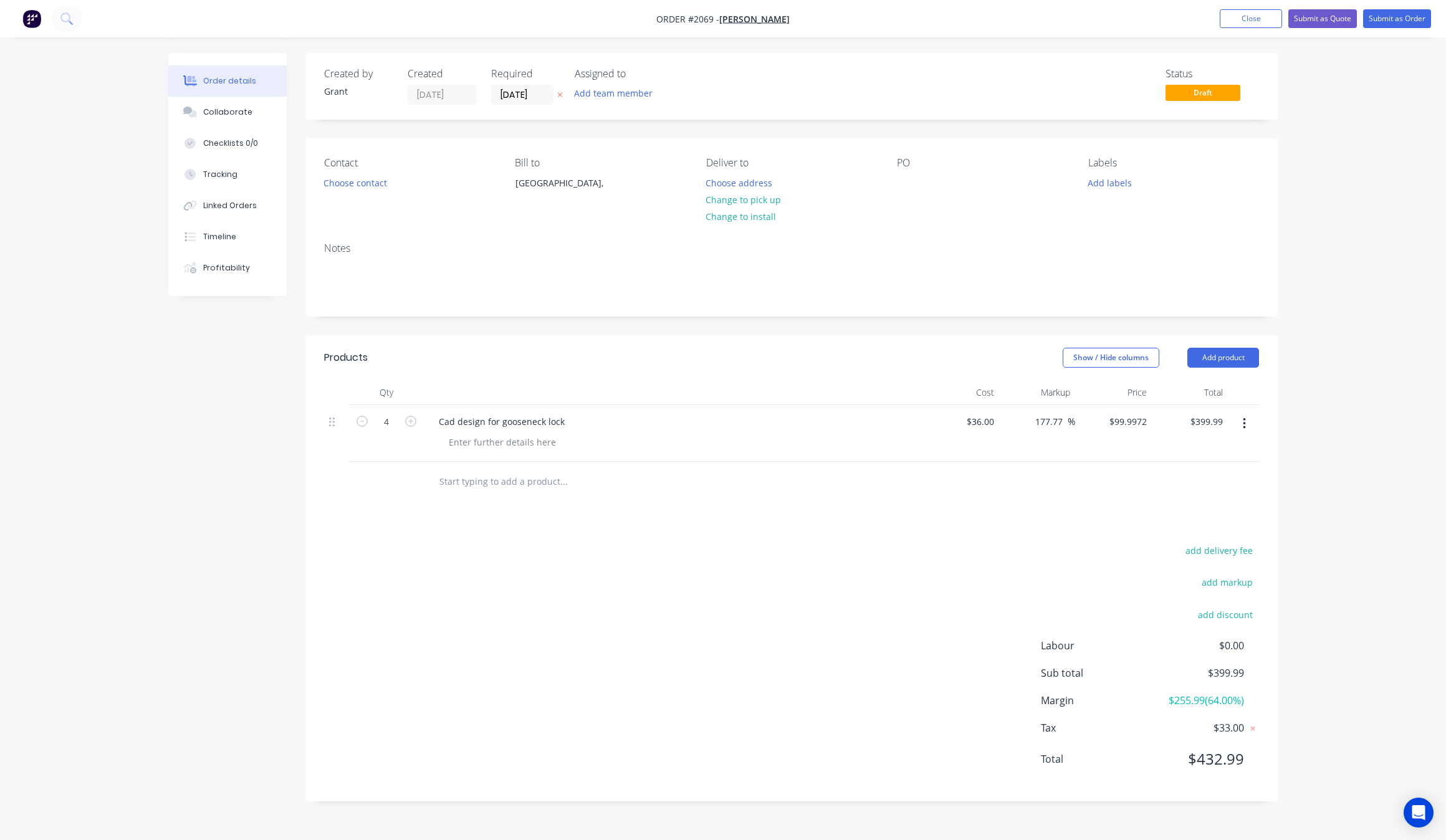
click at [1067, 513] on div "Products Show / Hide columns Add product Qty Cost Markup Price Total 4 Cad desi…" at bounding box center [791, 568] width 972 height 466
click at [1061, 415] on input "177.77" at bounding box center [1051, 421] width 34 height 18
type input "177.78"
type input "$100.0008"
type input "$400.00"
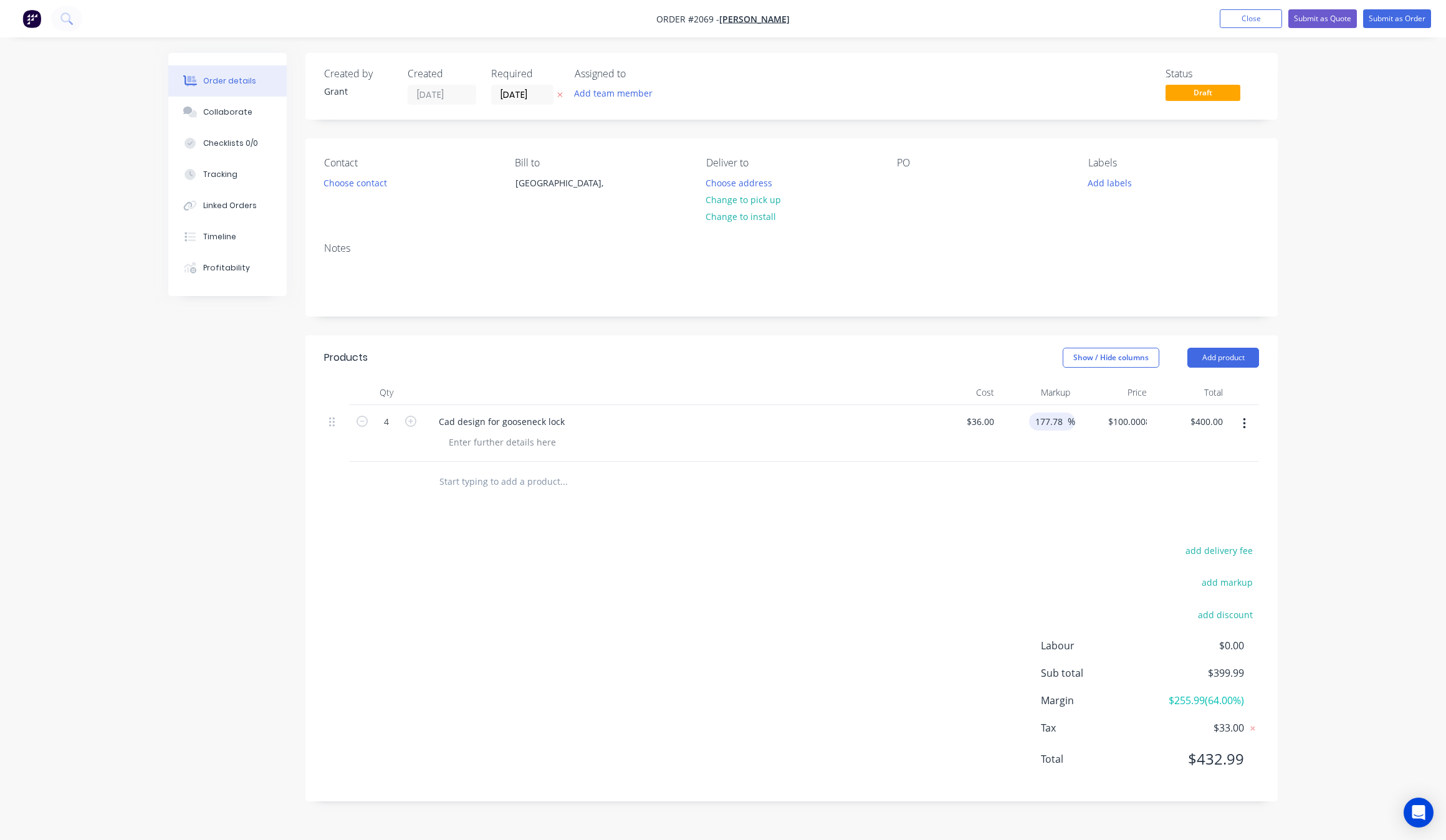
click at [1079, 494] on div at bounding box center [792, 481] width 935 height 40
click at [1063, 421] on input "177.78" at bounding box center [1051, 421] width 34 height 18
click at [1075, 500] on div at bounding box center [792, 481] width 935 height 40
click at [1066, 422] on input "177.775" at bounding box center [1048, 421] width 39 height 18
type input "177.77"
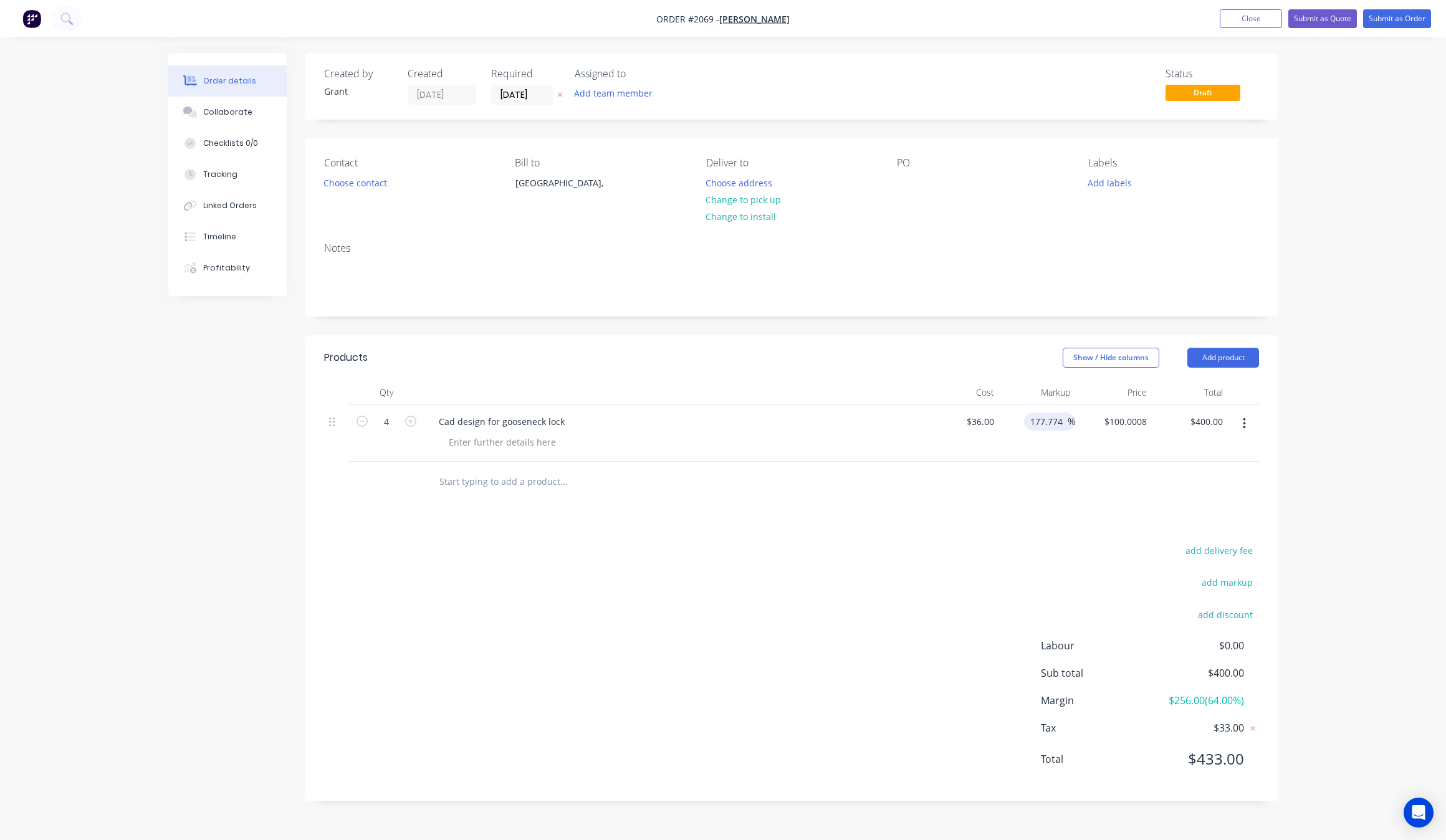
type input "$99.9972"
type input "$399.99"
click at [1075, 521] on div "Products Show / Hide columns Add product Qty Cost Markup Price Total 4 Cad desi…" at bounding box center [791, 568] width 972 height 466
click at [1067, 419] on span "%" at bounding box center [1071, 421] width 8 height 14
click at [1062, 508] on div "Products Show / Hide columns Add product Qty Cost Markup Price Total 4 Cad desi…" at bounding box center [791, 568] width 972 height 466
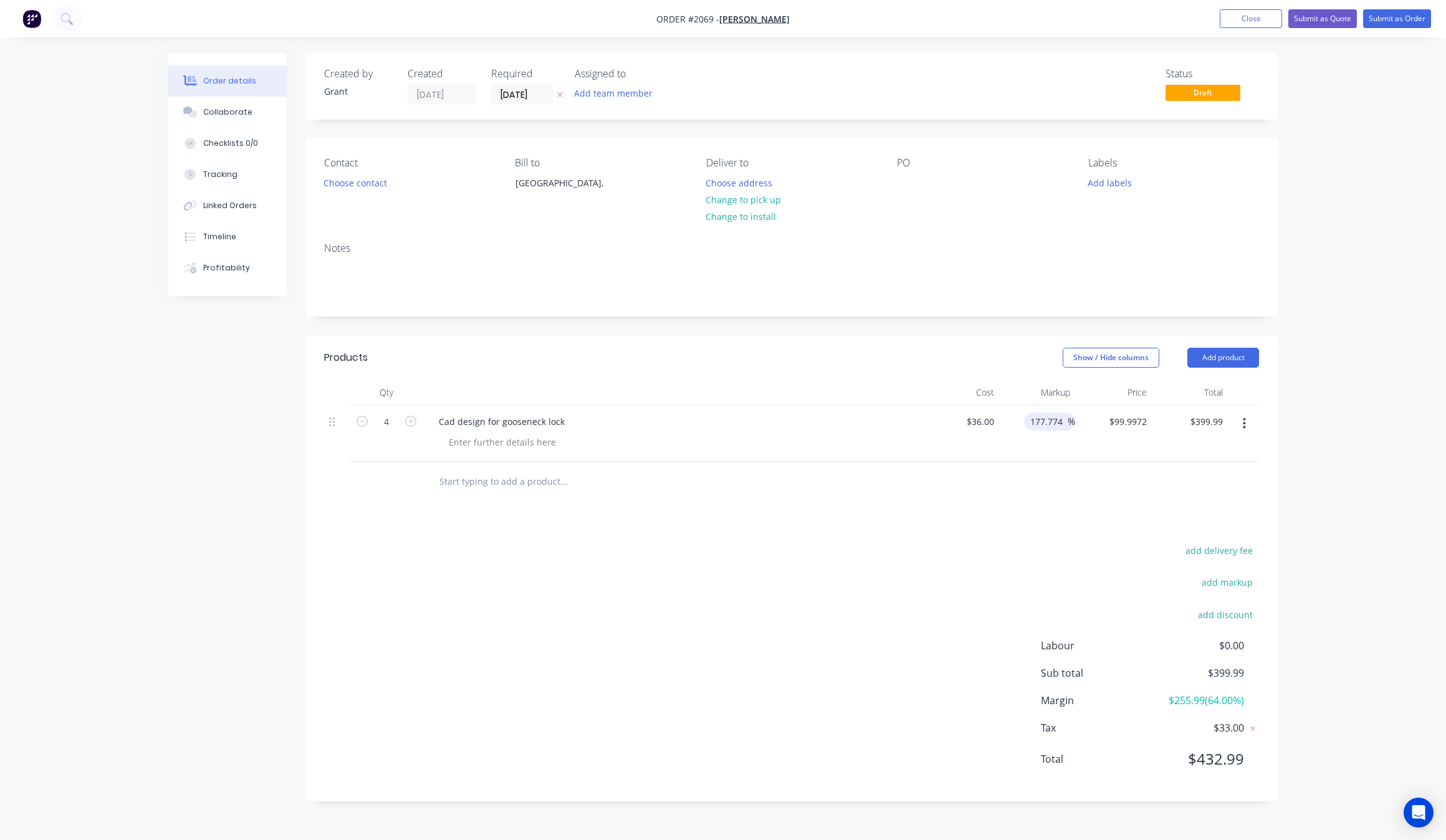
click at [1067, 424] on input "177.774" at bounding box center [1048, 421] width 39 height 18
type input "177.78"
type input "$100.0008"
type input "$400.00"
click at [1093, 515] on div "Products Show / Hide columns Add product Qty Cost Markup Price Total 4 Cad desi…" at bounding box center [791, 568] width 972 height 466
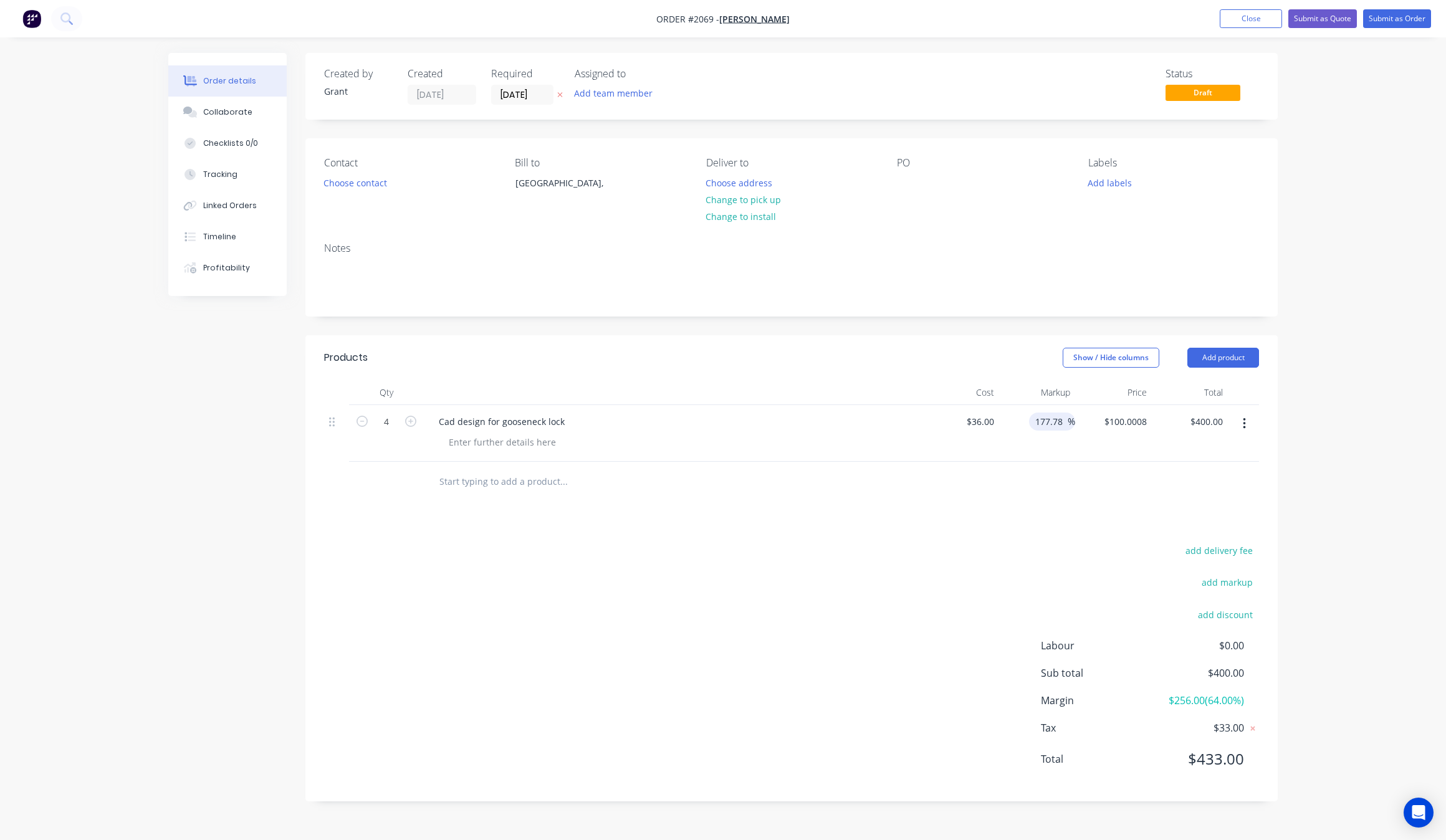
click at [1067, 422] on input "177.78" at bounding box center [1051, 421] width 34 height 18
type input "177.75"
type input "$99.99"
type input "$399.96"
click at [1058, 502] on div at bounding box center [792, 481] width 935 height 40
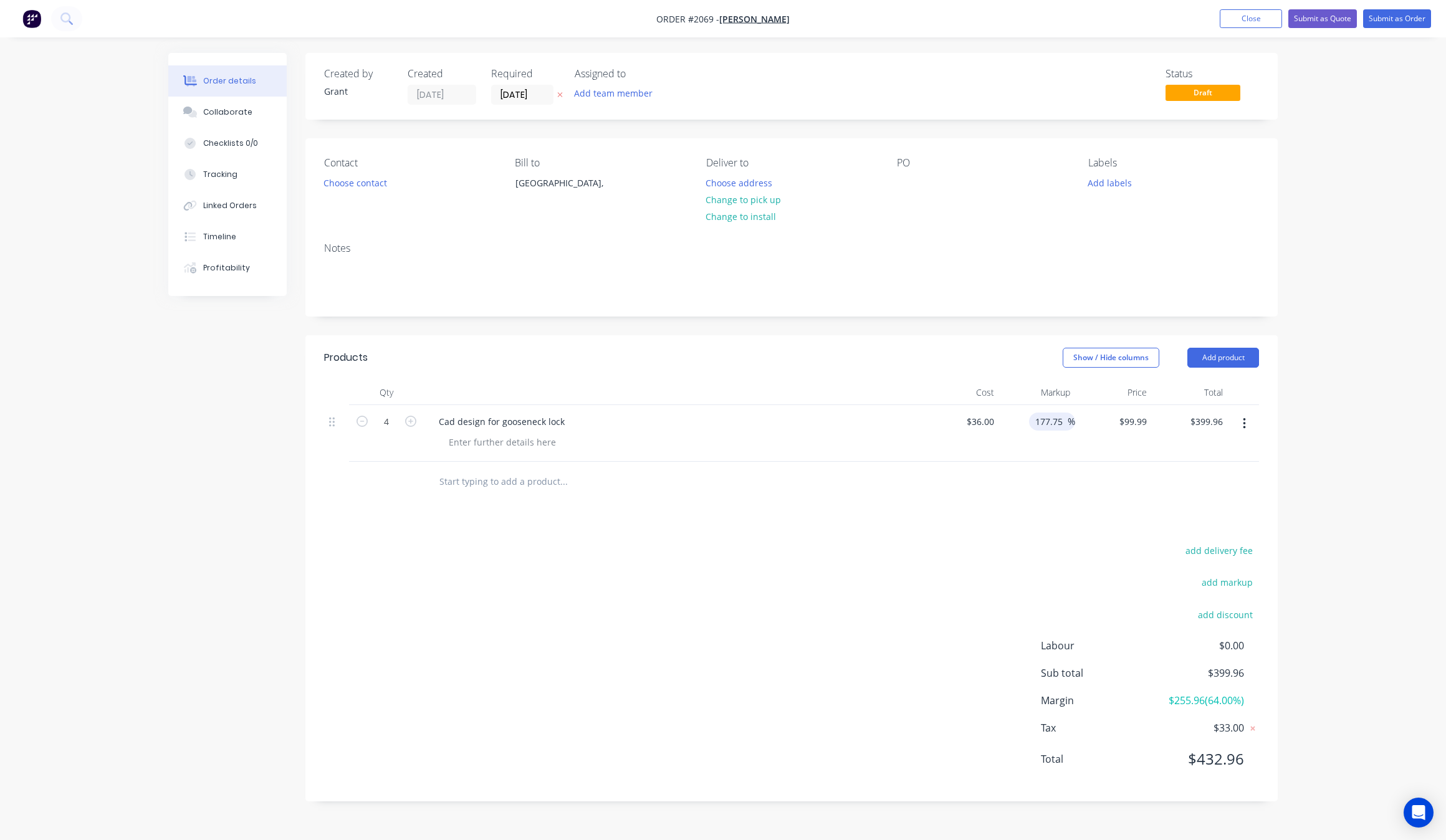
click at [1065, 421] on input "177.75" at bounding box center [1051, 421] width 34 height 18
type input "177.76"
type input "$99.9936"
type input "$399.97"
click at [1060, 530] on div "Products Show / Hide columns Add product Qty Cost Markup Price Total 4 Cad desi…" at bounding box center [791, 568] width 972 height 466
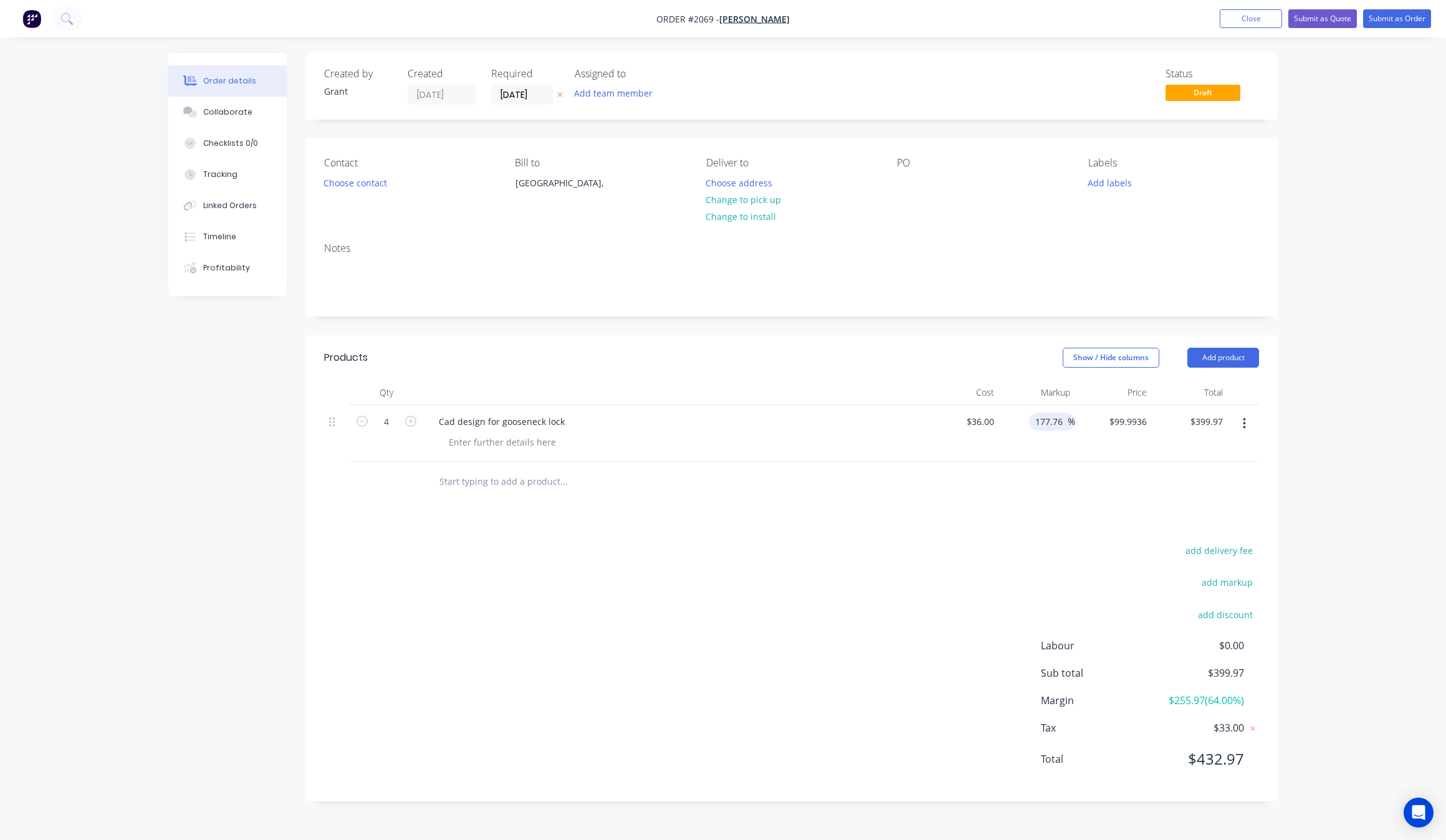
click at [1057, 418] on input "177.76" at bounding box center [1051, 421] width 34 height 18
click at [1064, 421] on input "177.76" at bounding box center [1051, 421] width 34 height 18
type input "177.77"
type input "$99.9972"
type input "$399.99"
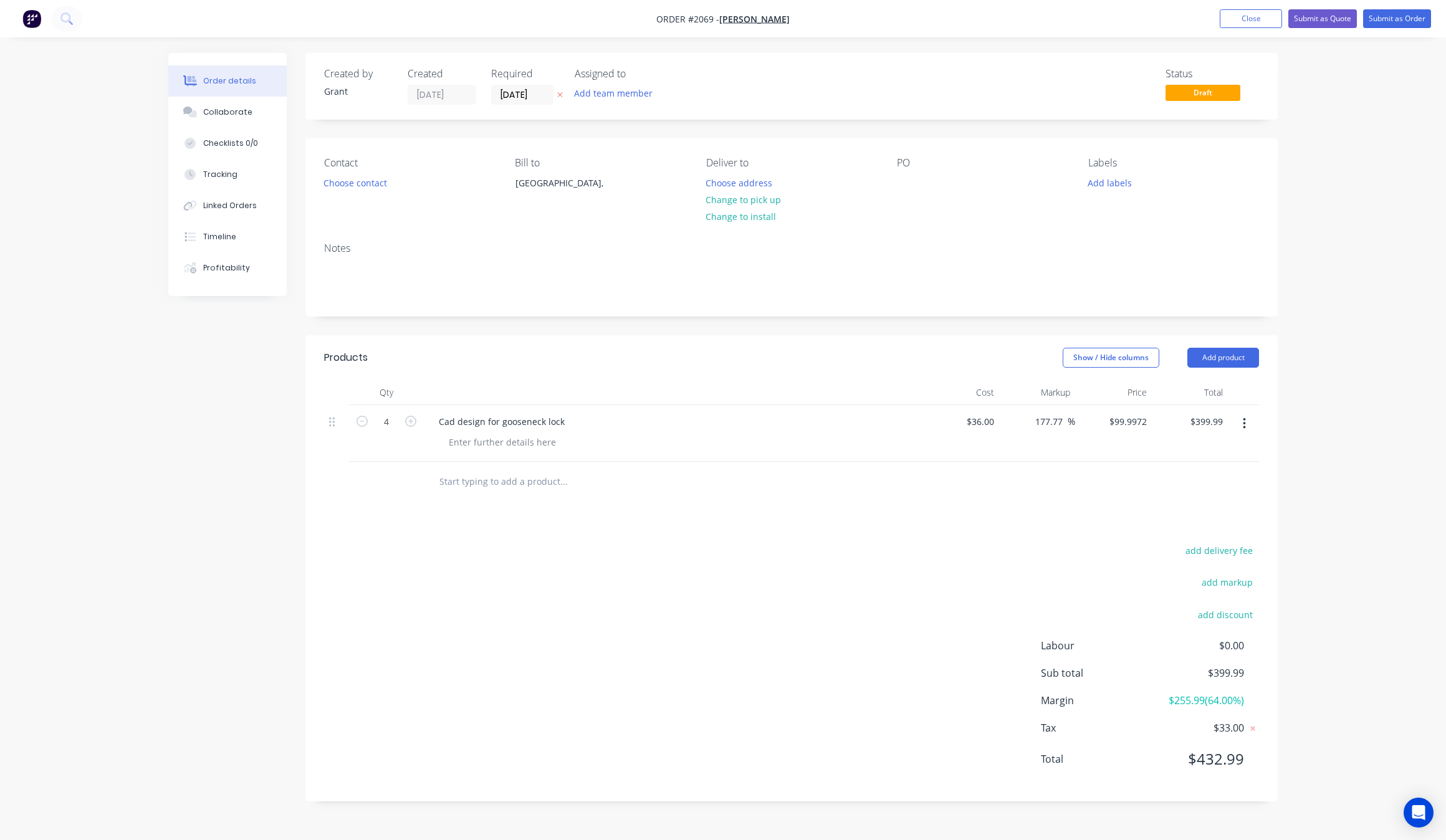
click at [1092, 536] on div "Products Show / Hide columns Add product Qty Cost Markup Price Total 4 Cad desi…" at bounding box center [791, 568] width 972 height 466
click at [1064, 424] on input "177.77" at bounding box center [1051, 421] width 34 height 18
type input "177.78"
type input "$100.0008"
type input "$400.00"
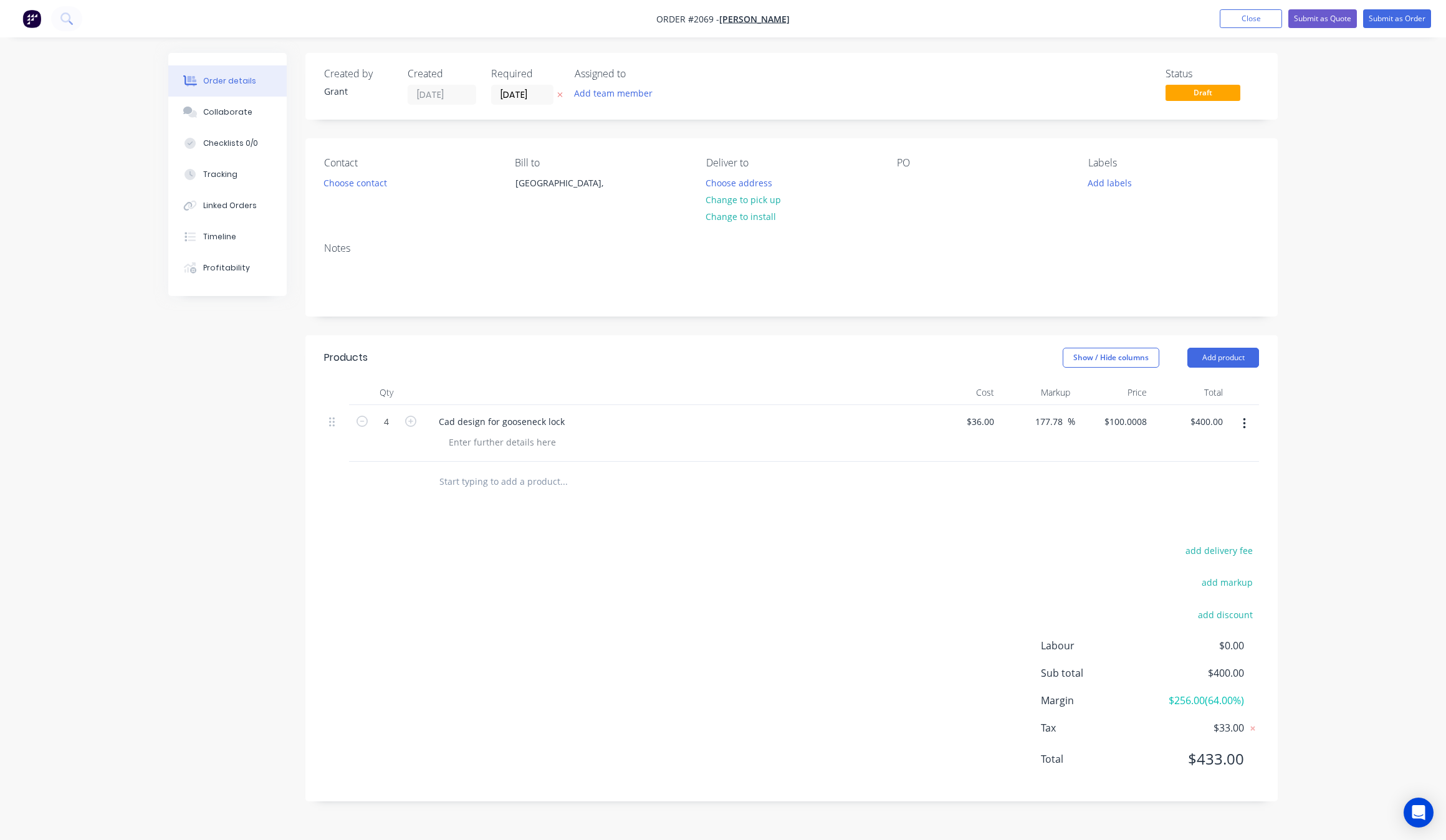
click at [1064, 494] on div at bounding box center [792, 481] width 935 height 40
click at [1067, 418] on input "177.78" at bounding box center [1051, 421] width 34 height 18
type input "177.77"
type input "$99.9972"
type input "$399.99"
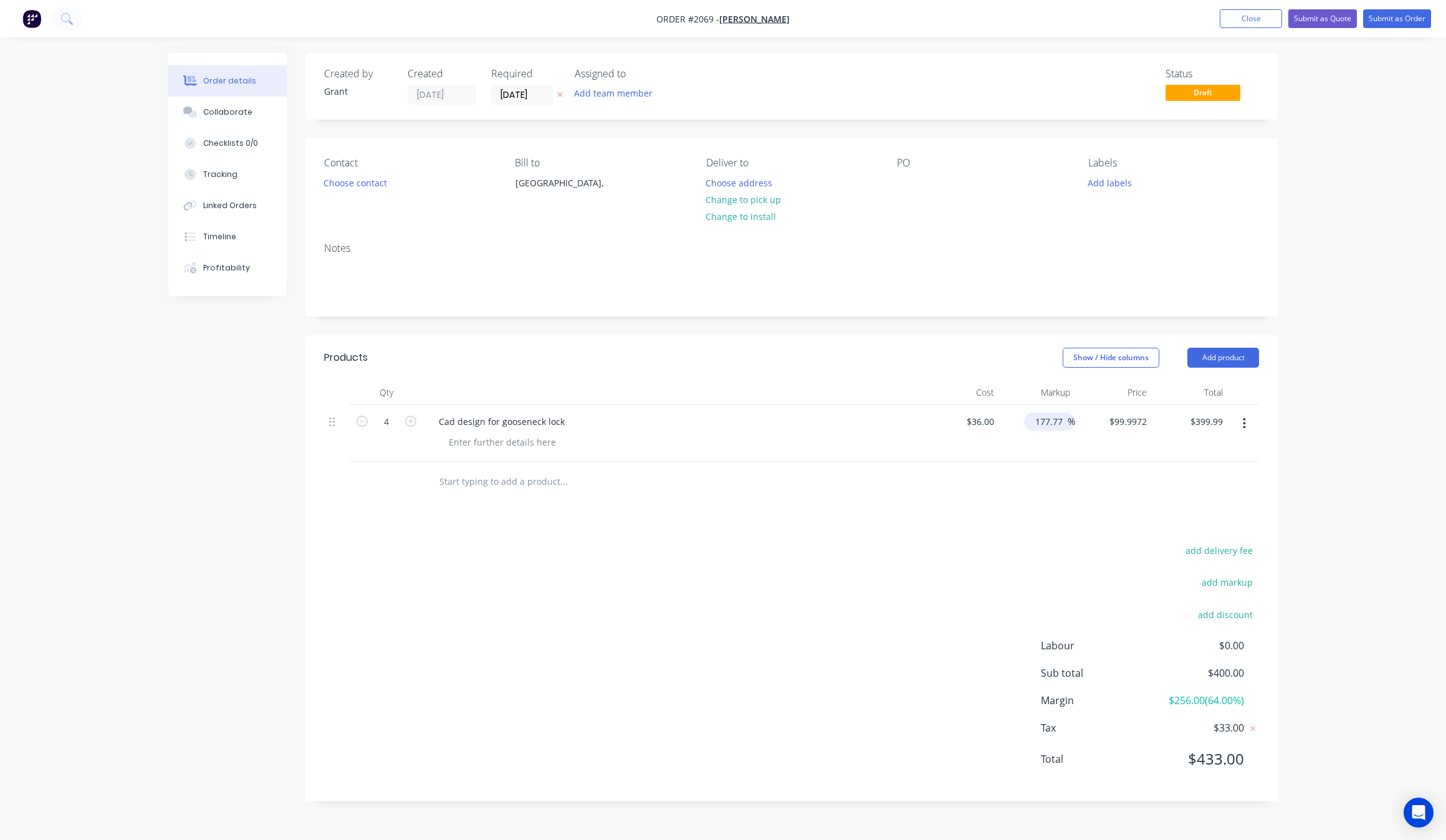
click at [1062, 499] on div at bounding box center [792, 481] width 935 height 40
click at [1062, 421] on input "177.77" at bounding box center [1051, 421] width 34 height 18
click at [1055, 497] on div at bounding box center [792, 481] width 935 height 40
click at [1060, 431] on div "177.7745 177.7745" at bounding box center [1046, 421] width 42 height 18
click at [1048, 545] on div "add delivery fee add markup add discount Labour $0.00 Sub total $399.99 Margin …" at bounding box center [792, 662] width 935 height 240
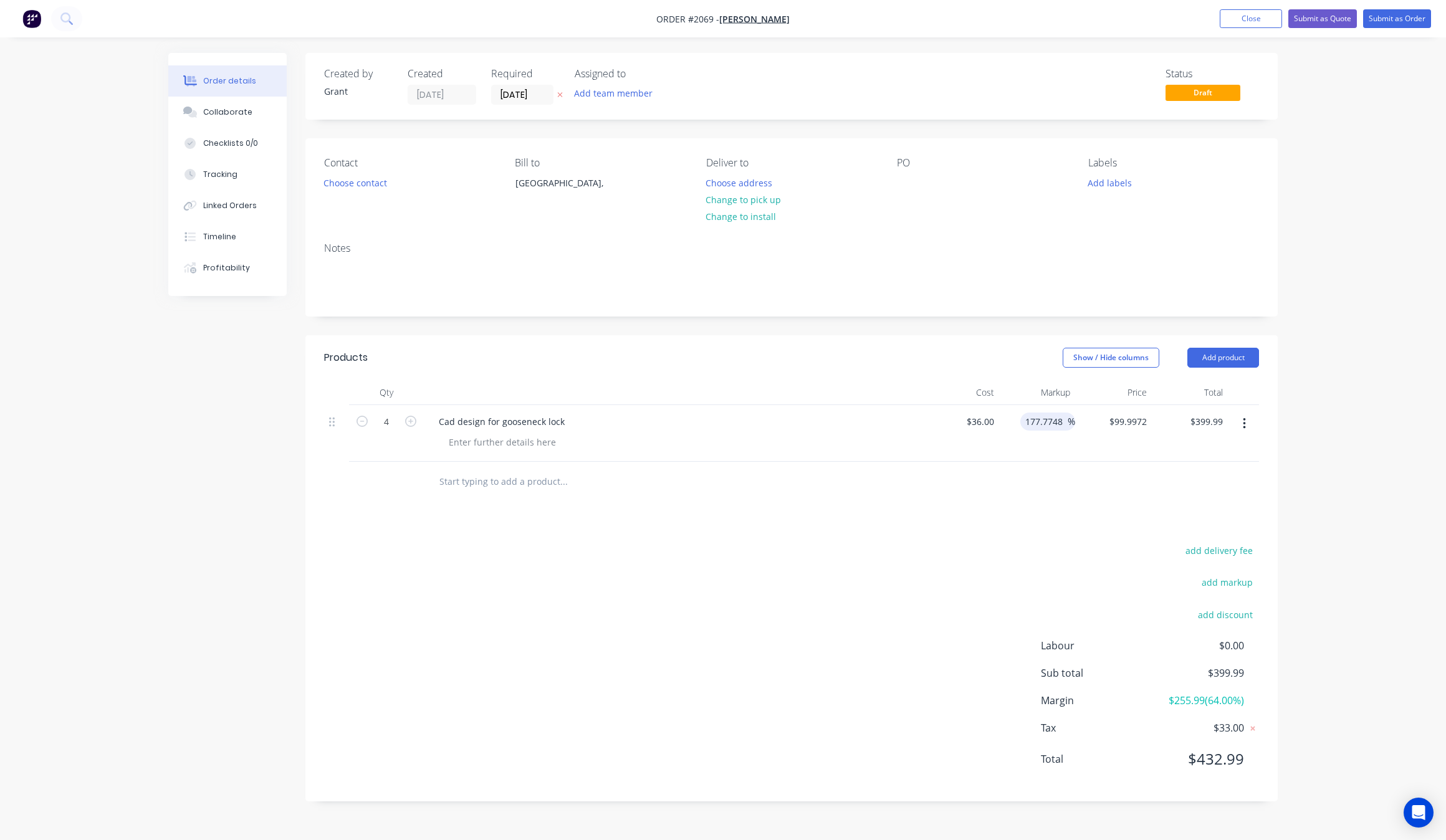
click at [1066, 424] on input "177.7748" at bounding box center [1046, 421] width 42 height 18
type input "177.78"
type input "$100.0008"
type input "$400.00"
click at [1057, 527] on div "Products Show / Hide columns Add product Qty Cost Markup Price Total 4 Cad desi…" at bounding box center [791, 568] width 972 height 466
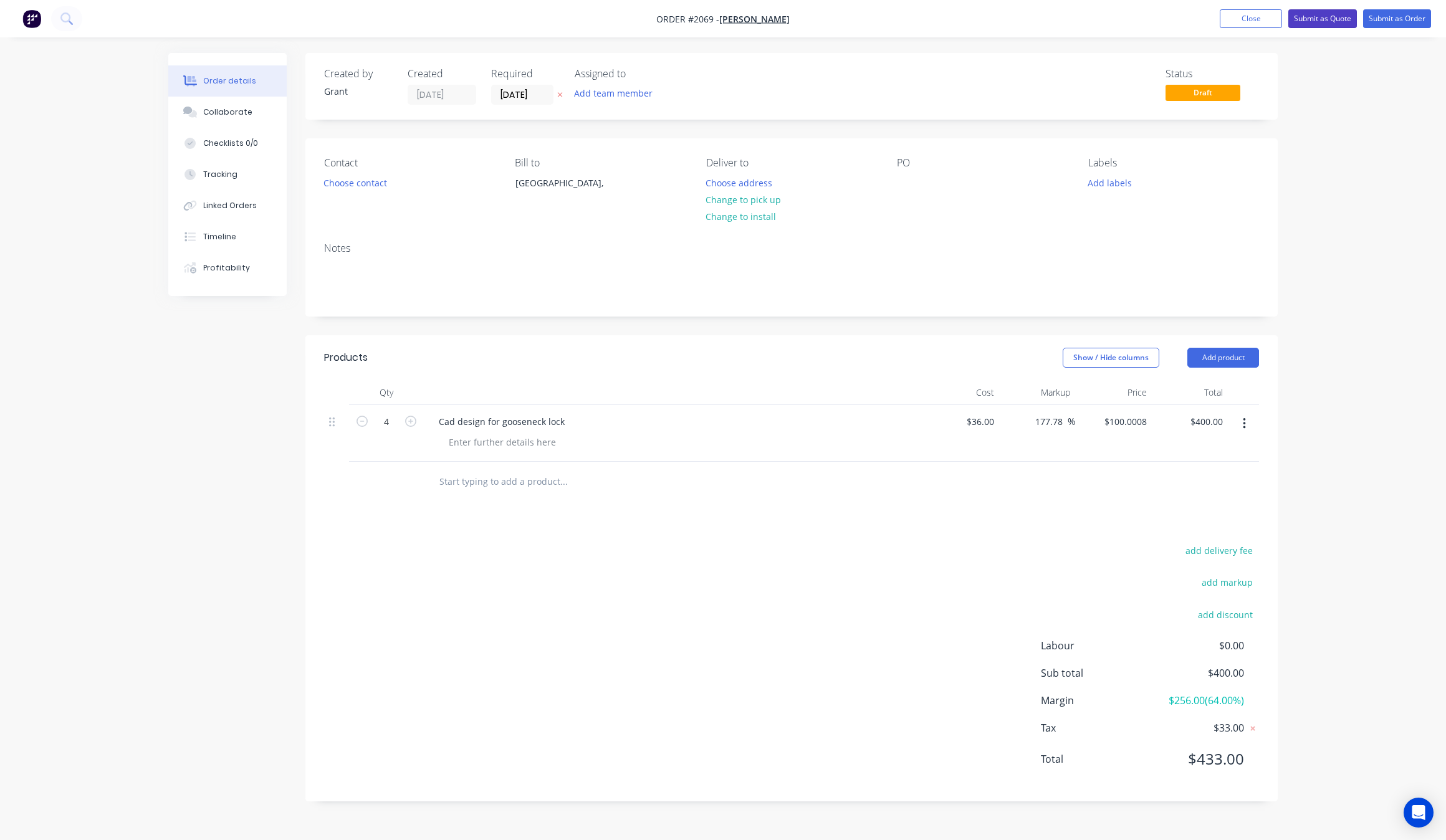
drag, startPoint x: 1341, startPoint y: 20, endPoint x: 1345, endPoint y: 32, distance: 12.6
click at [1345, 32] on nav "Order #2069 - [PERSON_NAME] Add product Close Submit as Quote Submit as Order" at bounding box center [723, 18] width 1446 height 37
click at [1335, 16] on button "Submit as Quote" at bounding box center [1322, 18] width 68 height 19
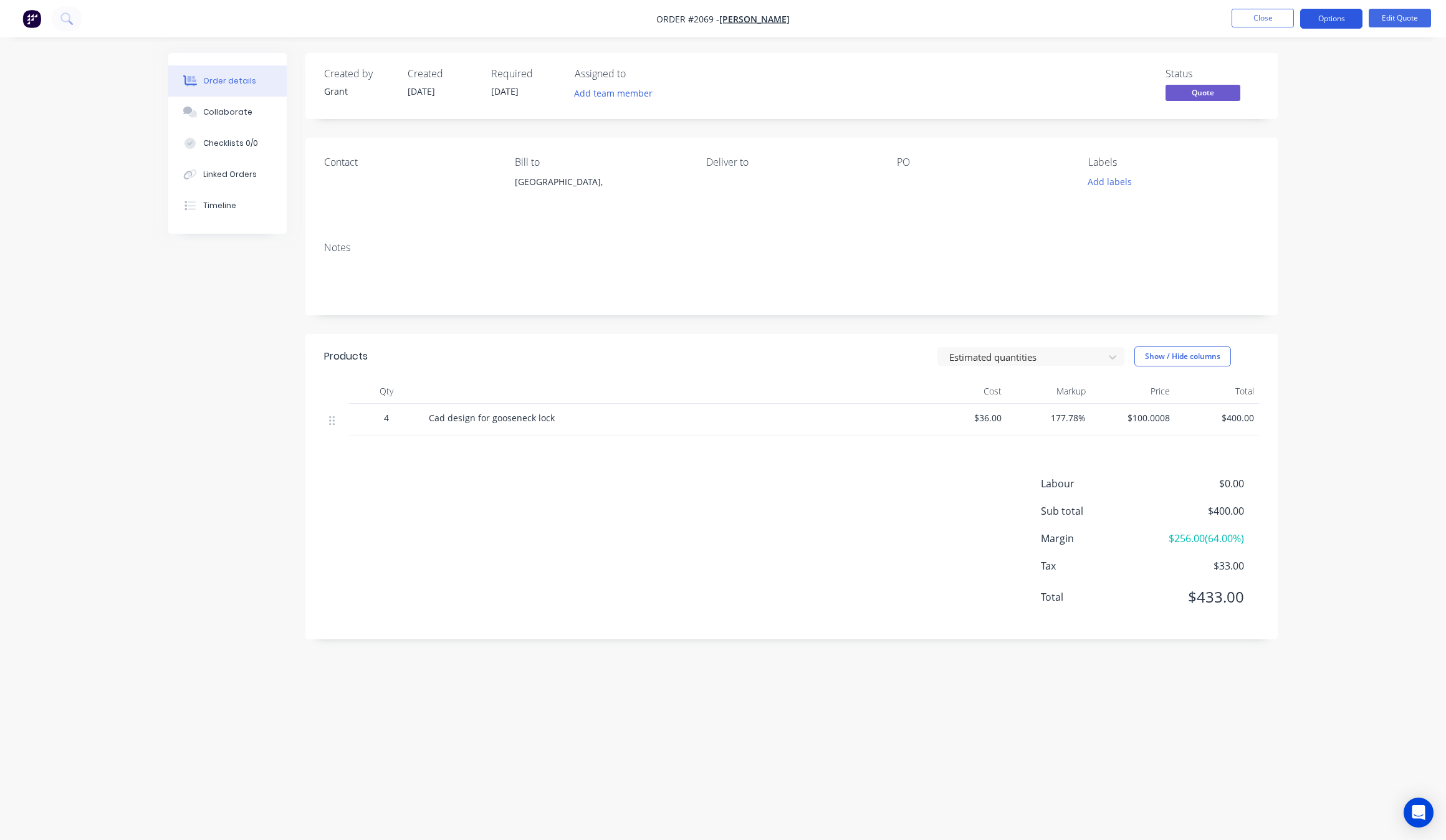
click at [1321, 20] on button "Options" at bounding box center [1331, 18] width 62 height 20
click at [1276, 78] on div "Quote" at bounding box center [1294, 76] width 115 height 18
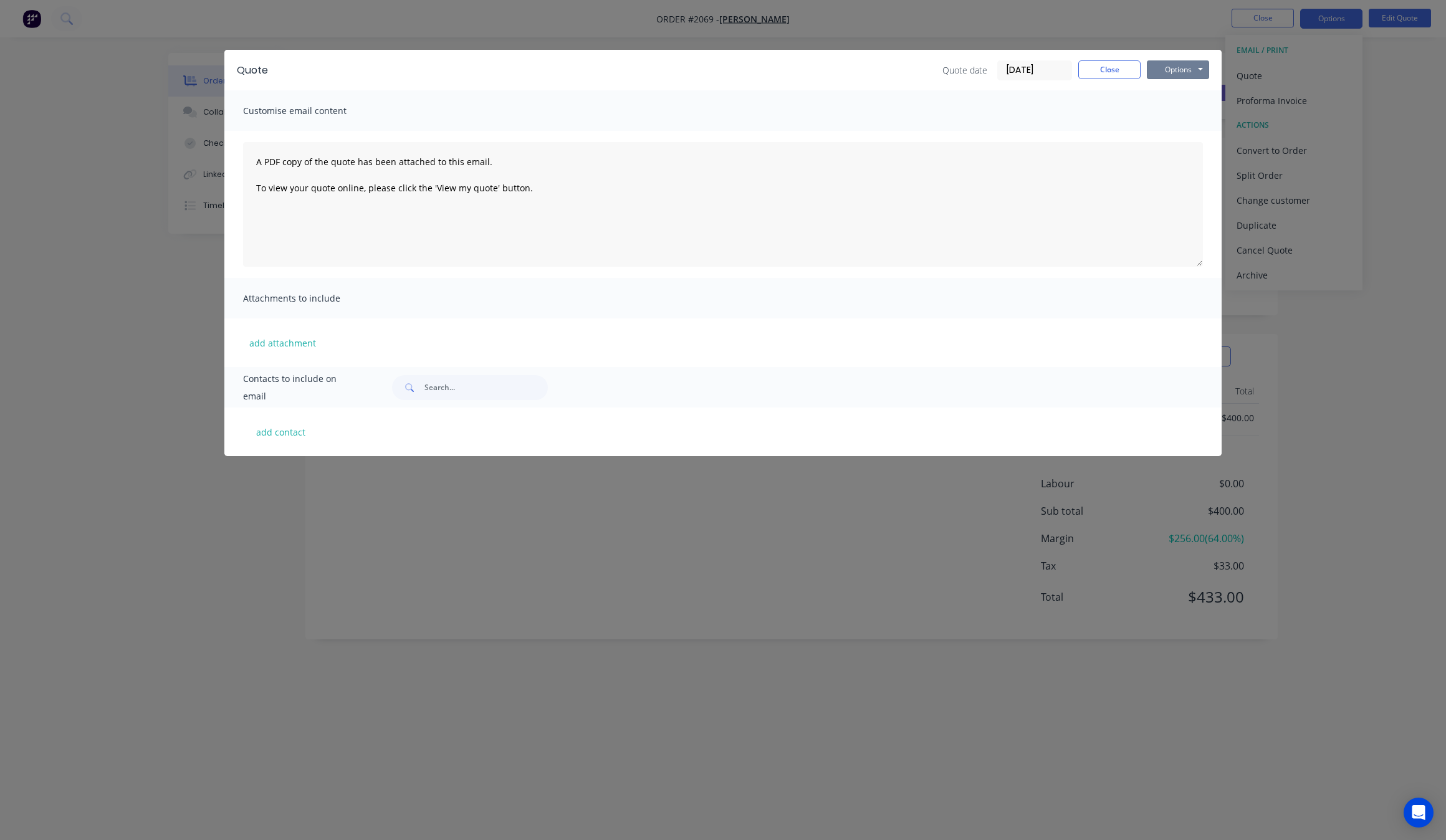
drag, startPoint x: 1196, startPoint y: 62, endPoint x: 1194, endPoint y: 78, distance: 16.1
click at [1198, 62] on button "Options" at bounding box center [1178, 70] width 62 height 19
click at [1185, 106] on button "Print" at bounding box center [1187, 113] width 80 height 20
click at [1135, 62] on button "Close" at bounding box center [1109, 70] width 62 height 19
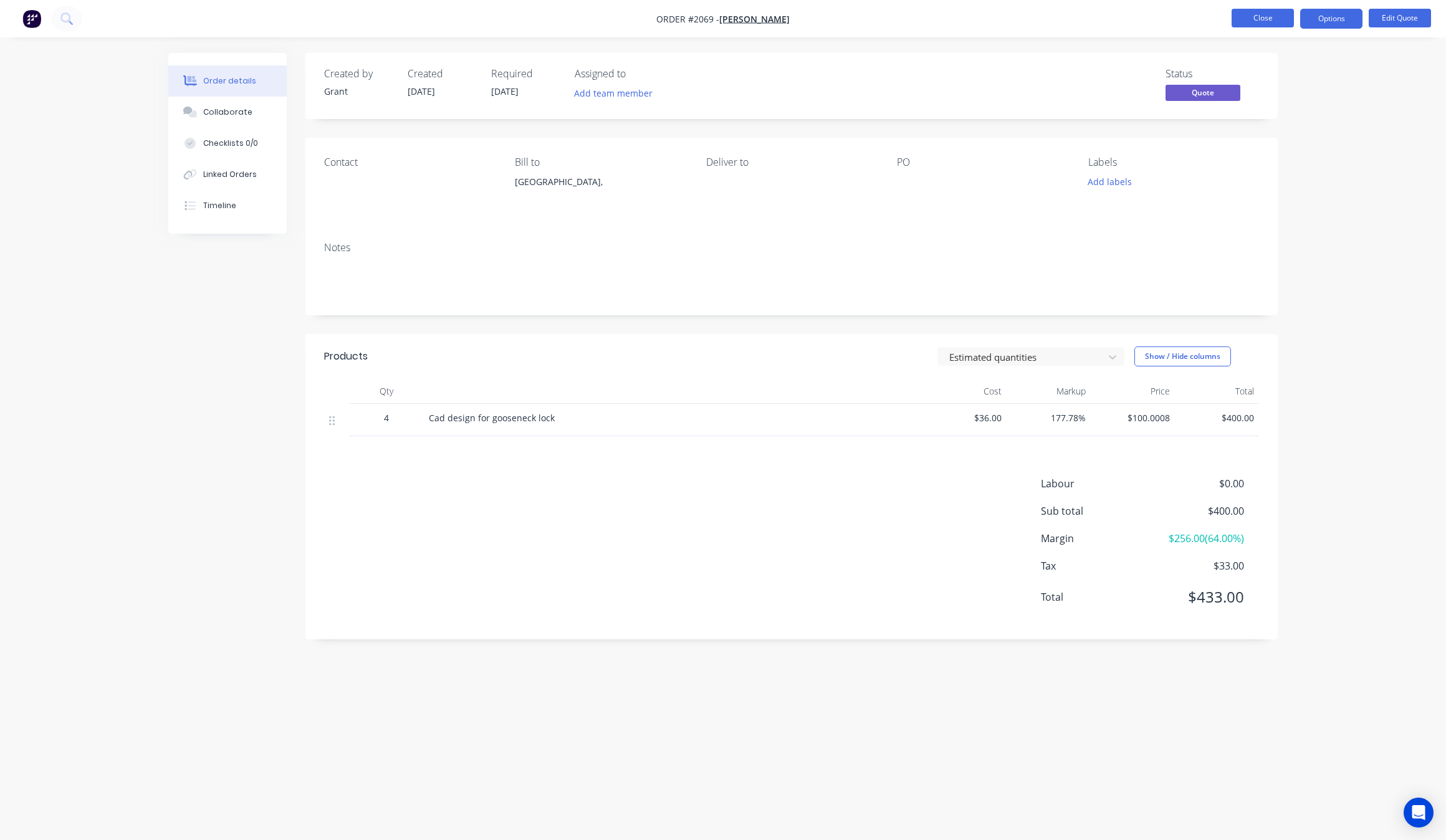
click at [1263, 17] on button "Close" at bounding box center [1263, 18] width 62 height 19
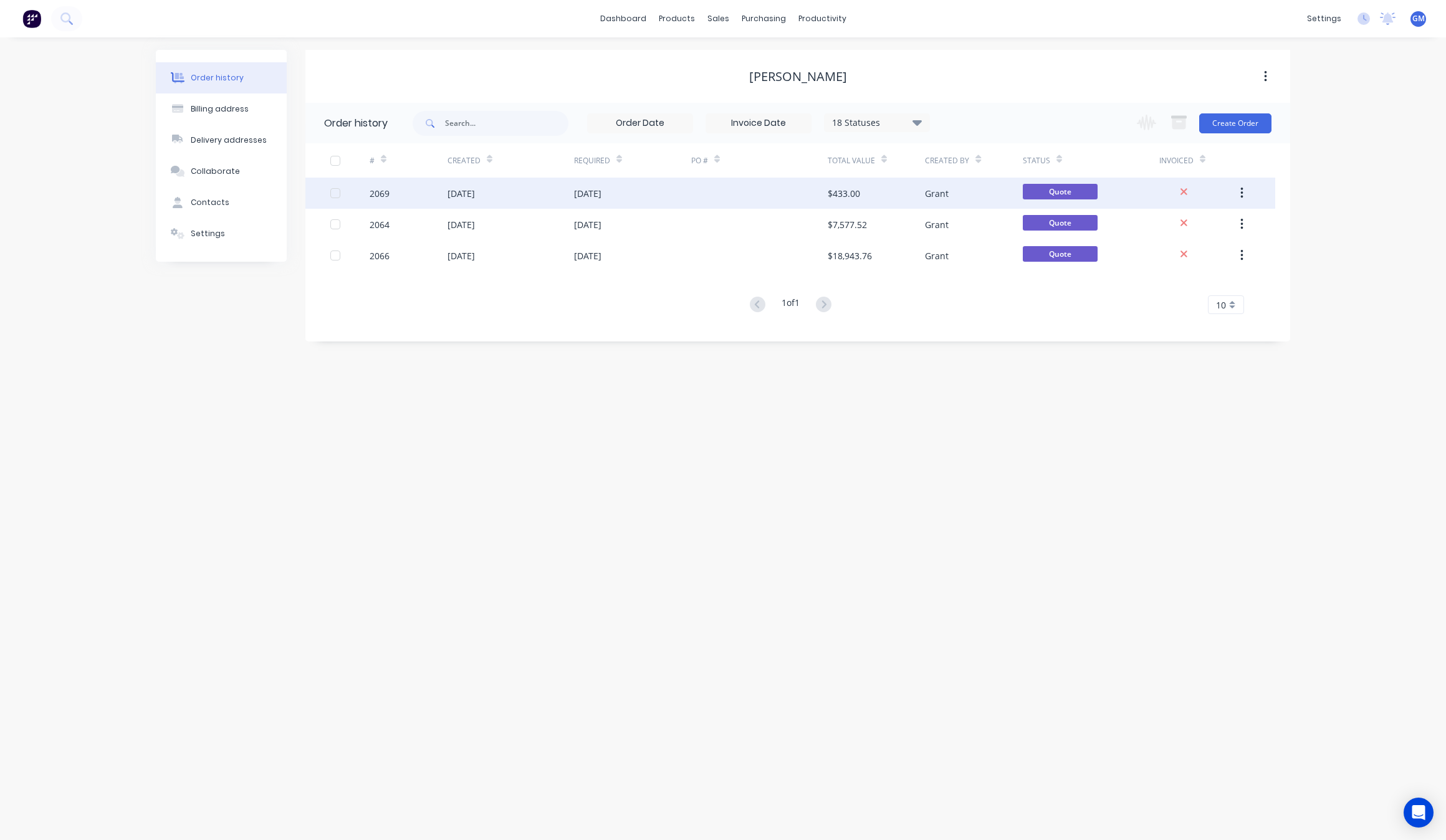
click at [859, 187] on div "$433.00" at bounding box center [844, 193] width 32 height 13
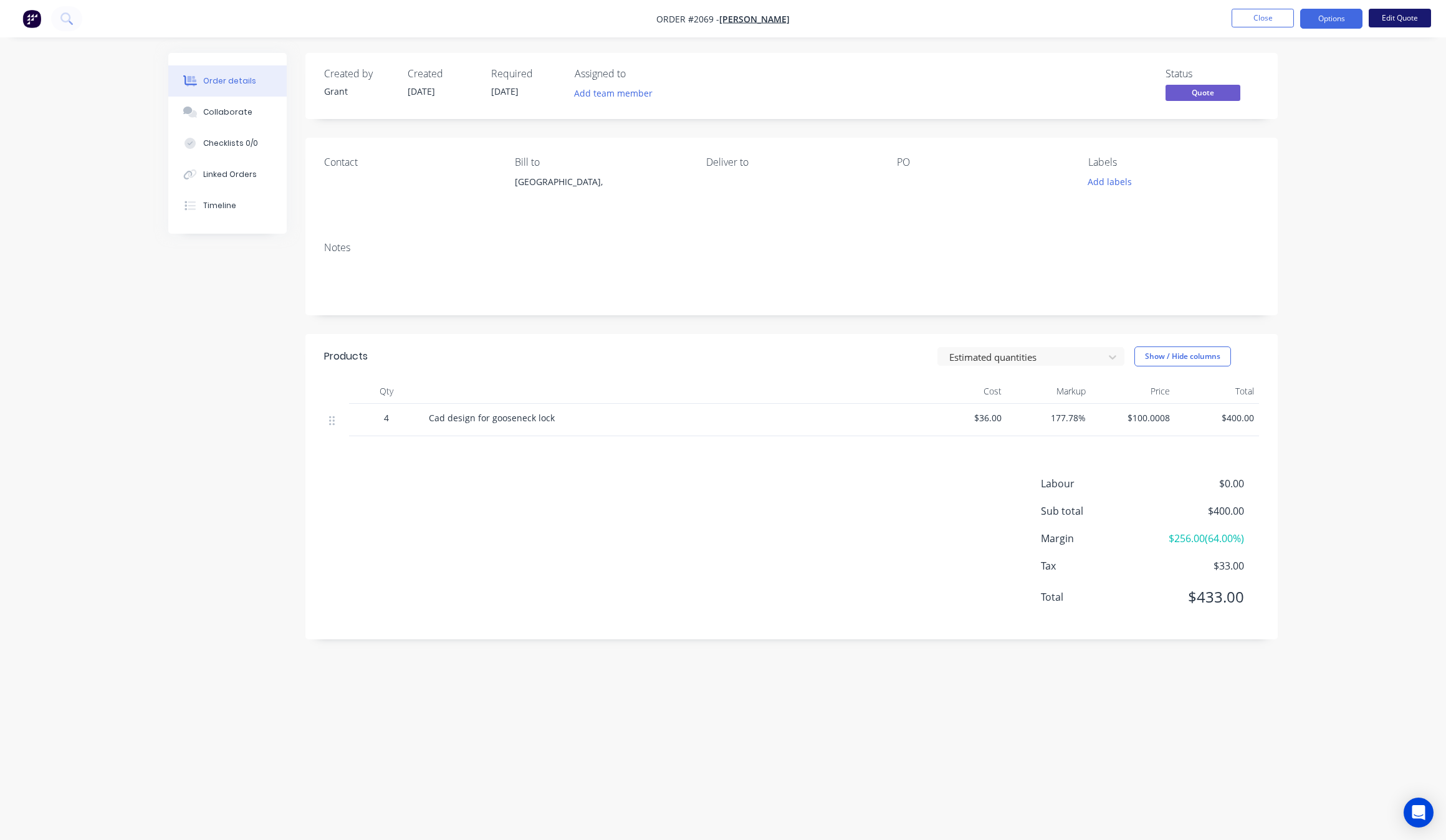
click at [1396, 19] on button "Edit Quote" at bounding box center [1399, 18] width 62 height 19
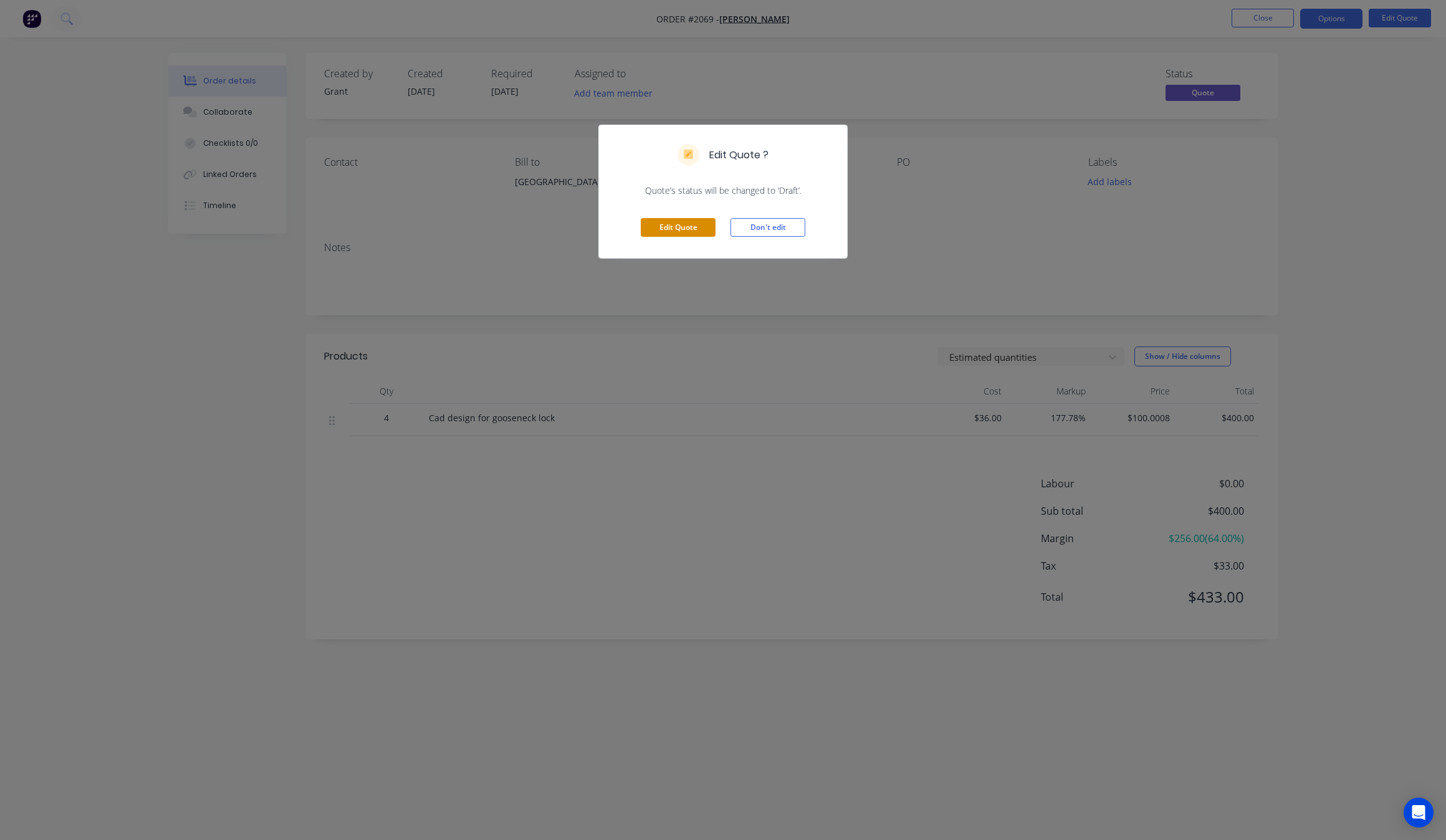
click at [706, 230] on button "Edit Quote" at bounding box center [678, 227] width 75 height 19
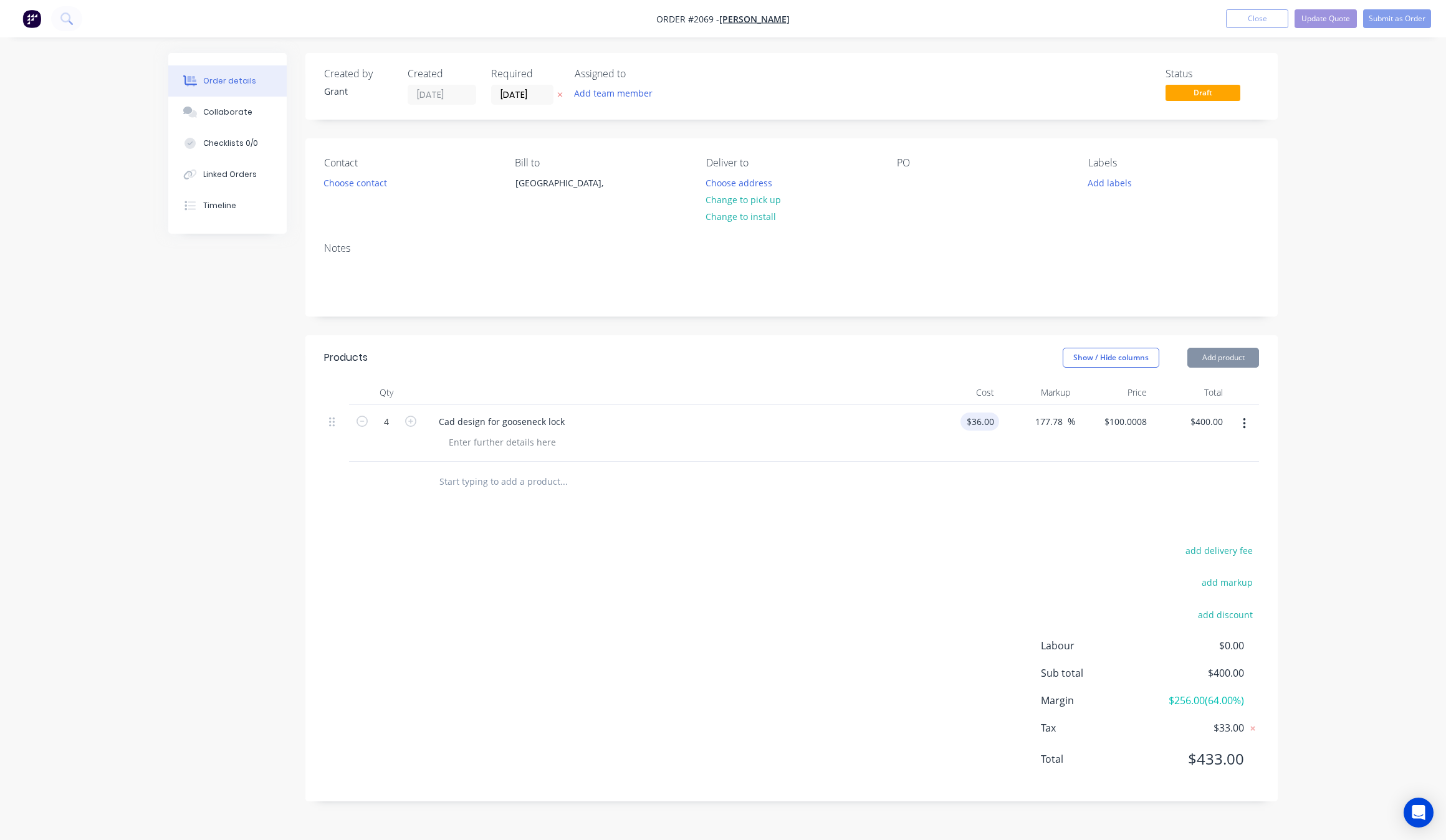
type input "[DATE]"
click at [976, 421] on div "36 $36.00" at bounding box center [979, 421] width 39 height 18
type input "$100.00"
type input "$277.78"
type input "$1,111.12"
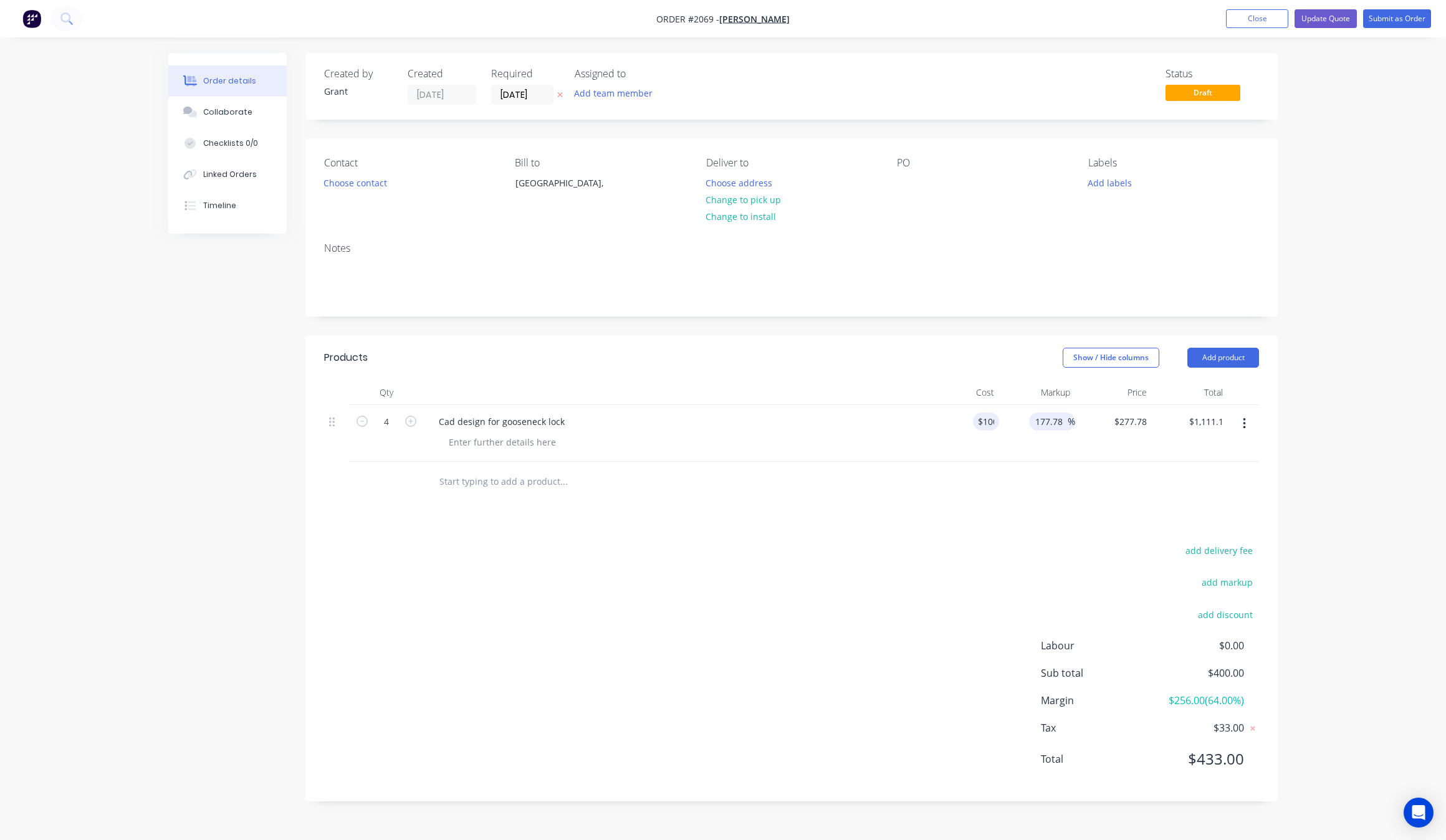
click at [1057, 419] on input "177.78" at bounding box center [1051, 421] width 34 height 18
click at [1055, 415] on input "177.78" at bounding box center [1051, 421] width 34 height 18
type input "0"
type input "$100.00"
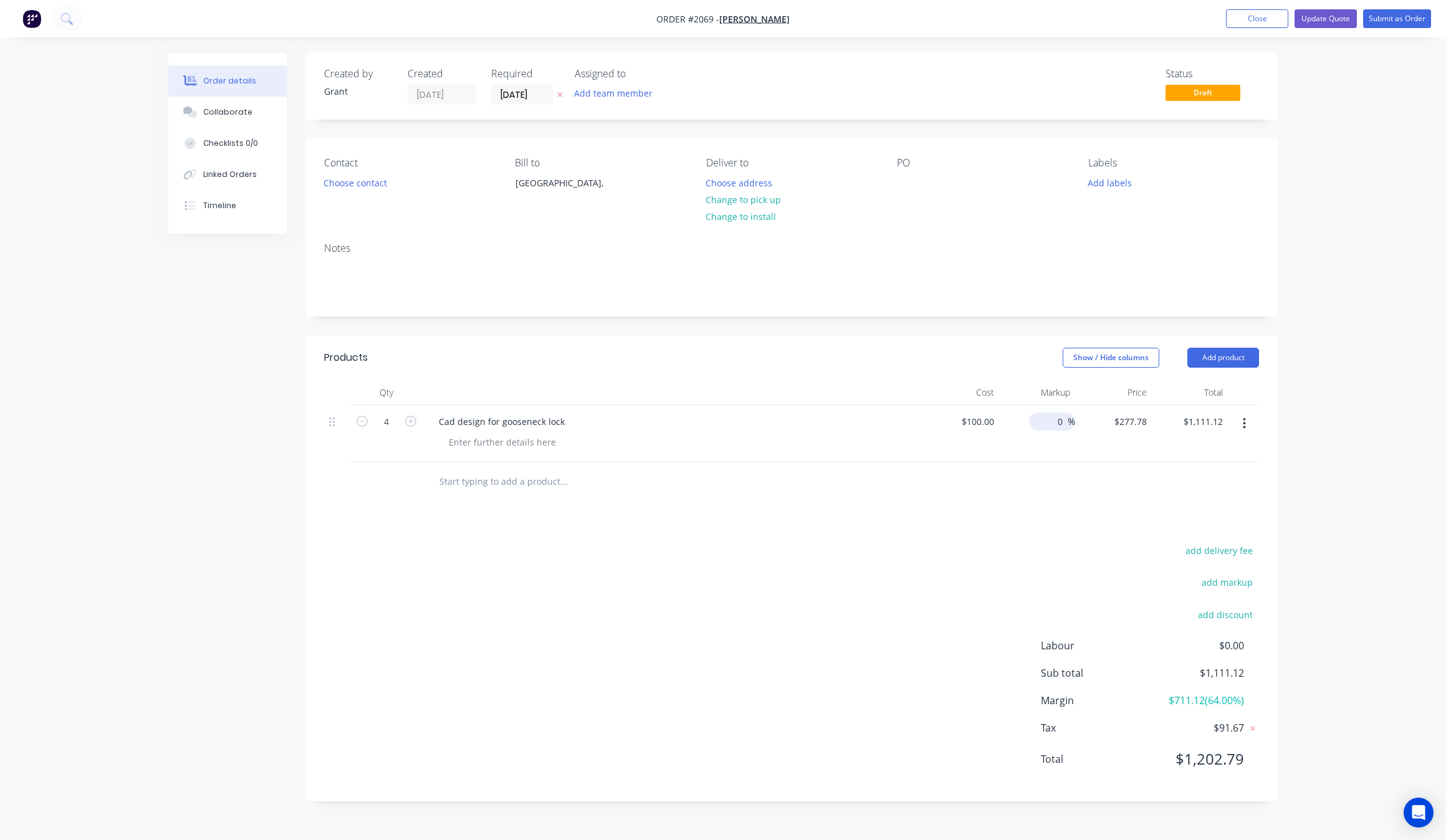
type input "$400.00"
drag, startPoint x: 1036, startPoint y: 488, endPoint x: 1060, endPoint y: 484, distance: 24.3
click at [1038, 488] on div at bounding box center [792, 481] width 935 height 40
click at [1343, 17] on button "Update Quote" at bounding box center [1325, 18] width 62 height 19
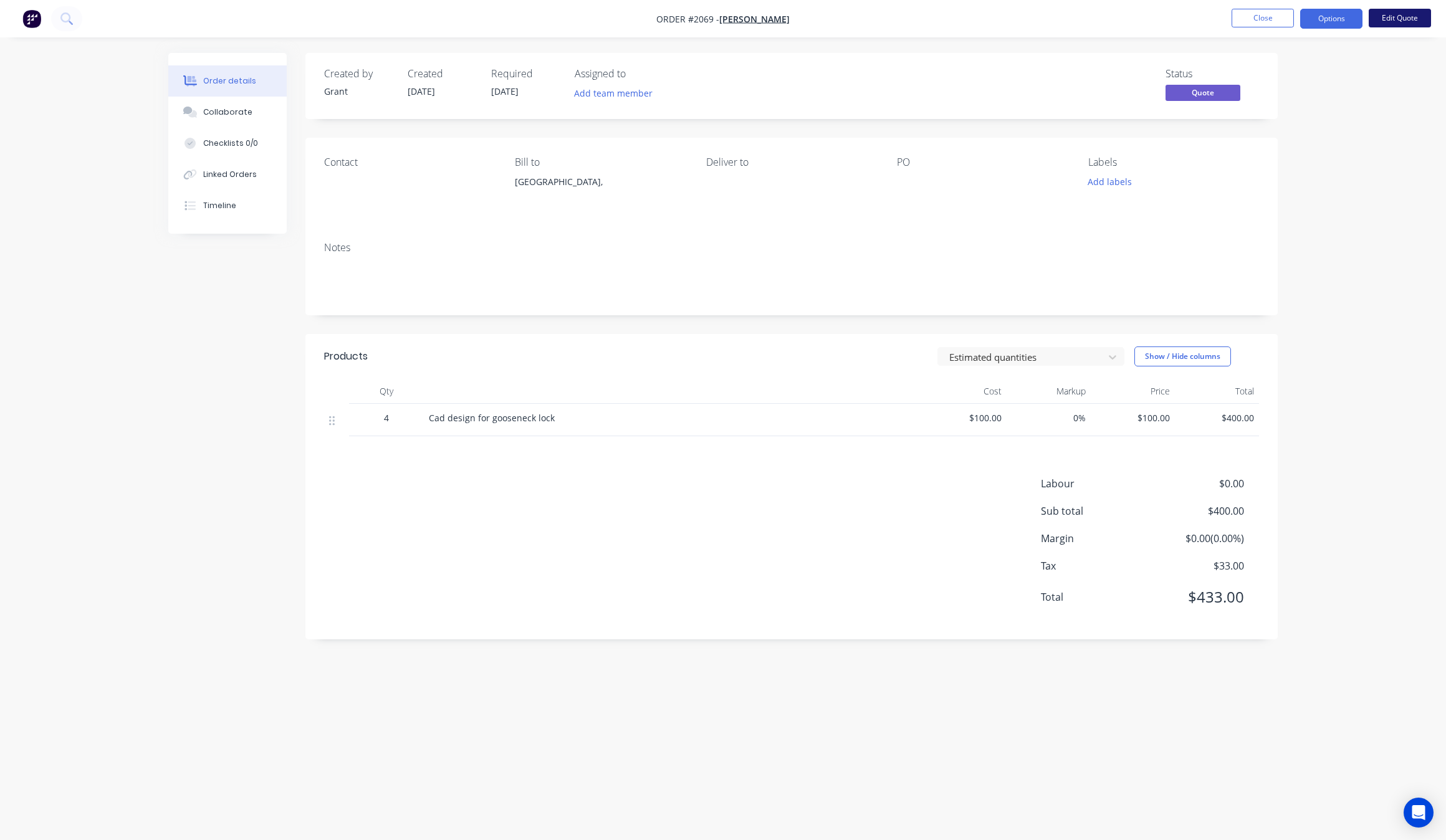
click at [1398, 13] on button "Edit Quote" at bounding box center [1399, 18] width 62 height 19
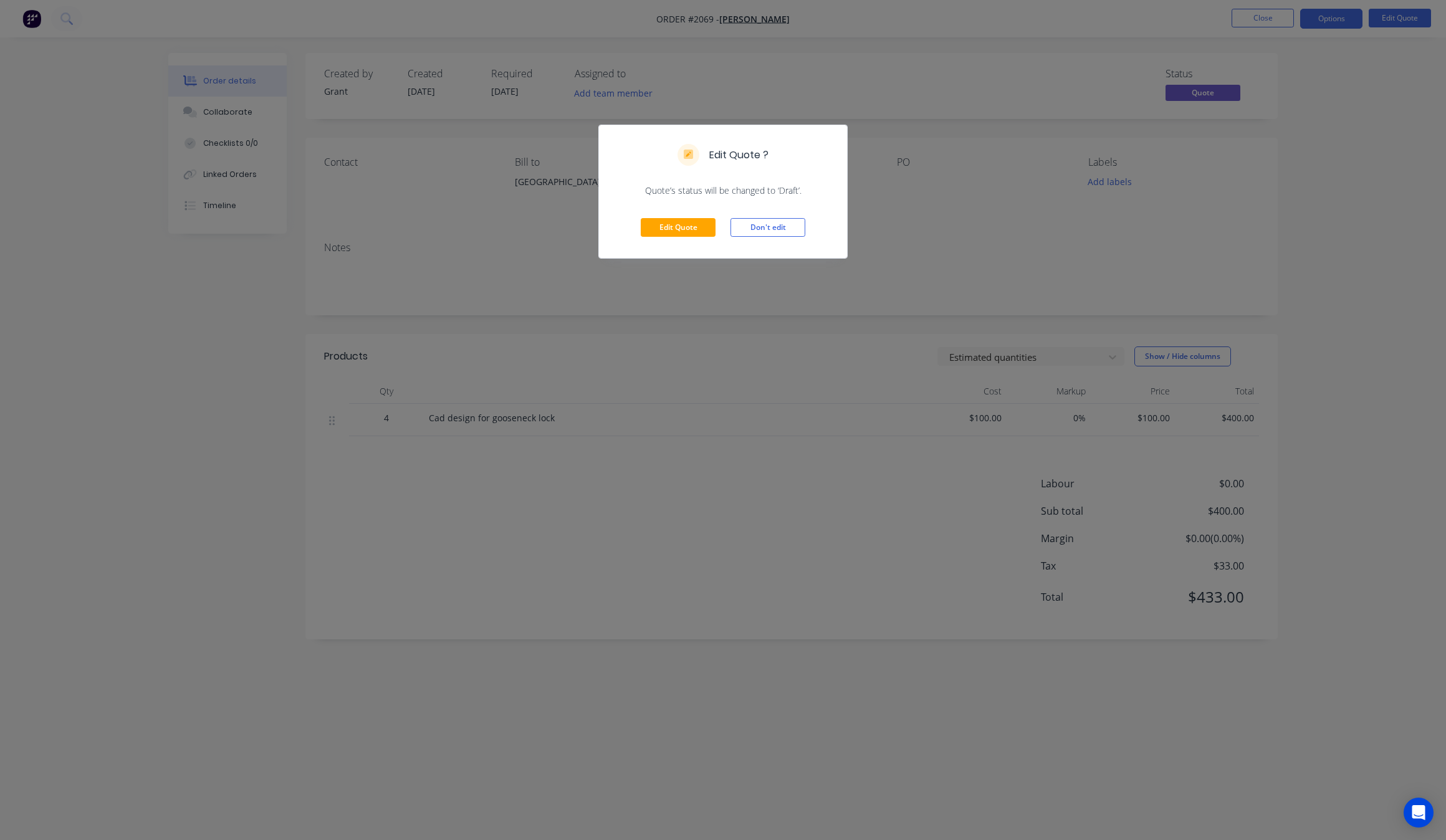
click at [1114, 159] on div "Edit Quote ? Quote’s status will be changed to ‘Draft’. Edit Quote Don't edit" at bounding box center [723, 420] width 1446 height 840
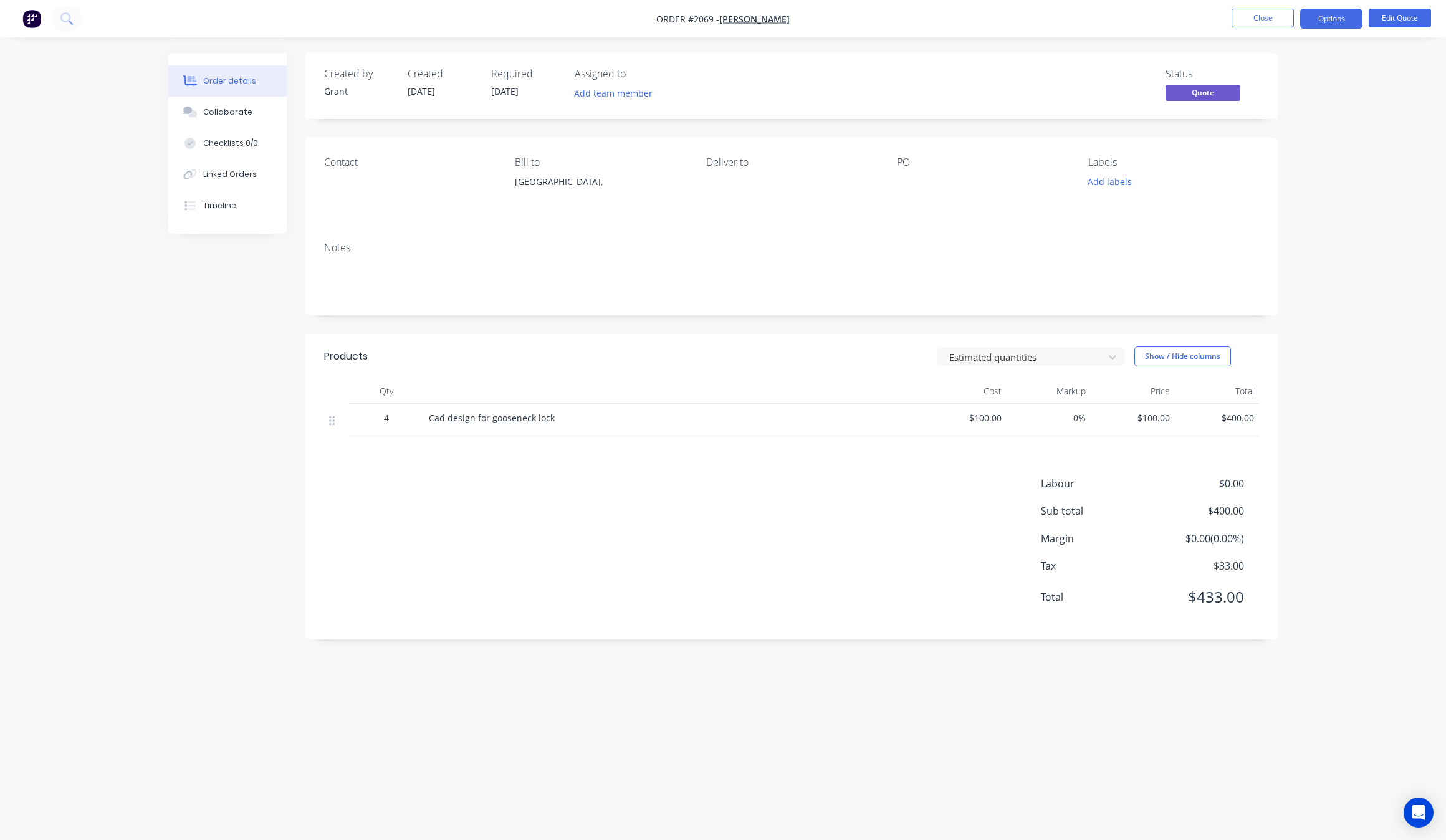
click at [1328, 1] on nav "Order #2069 - [PERSON_NAME] Close Options Edit Quote" at bounding box center [723, 18] width 1446 height 37
drag, startPoint x: 1344, startPoint y: 13, endPoint x: 1347, endPoint y: 23, distance: 10.4
click at [1344, 16] on button "Options" at bounding box center [1331, 18] width 62 height 20
click at [1284, 76] on div "Quote" at bounding box center [1294, 76] width 115 height 18
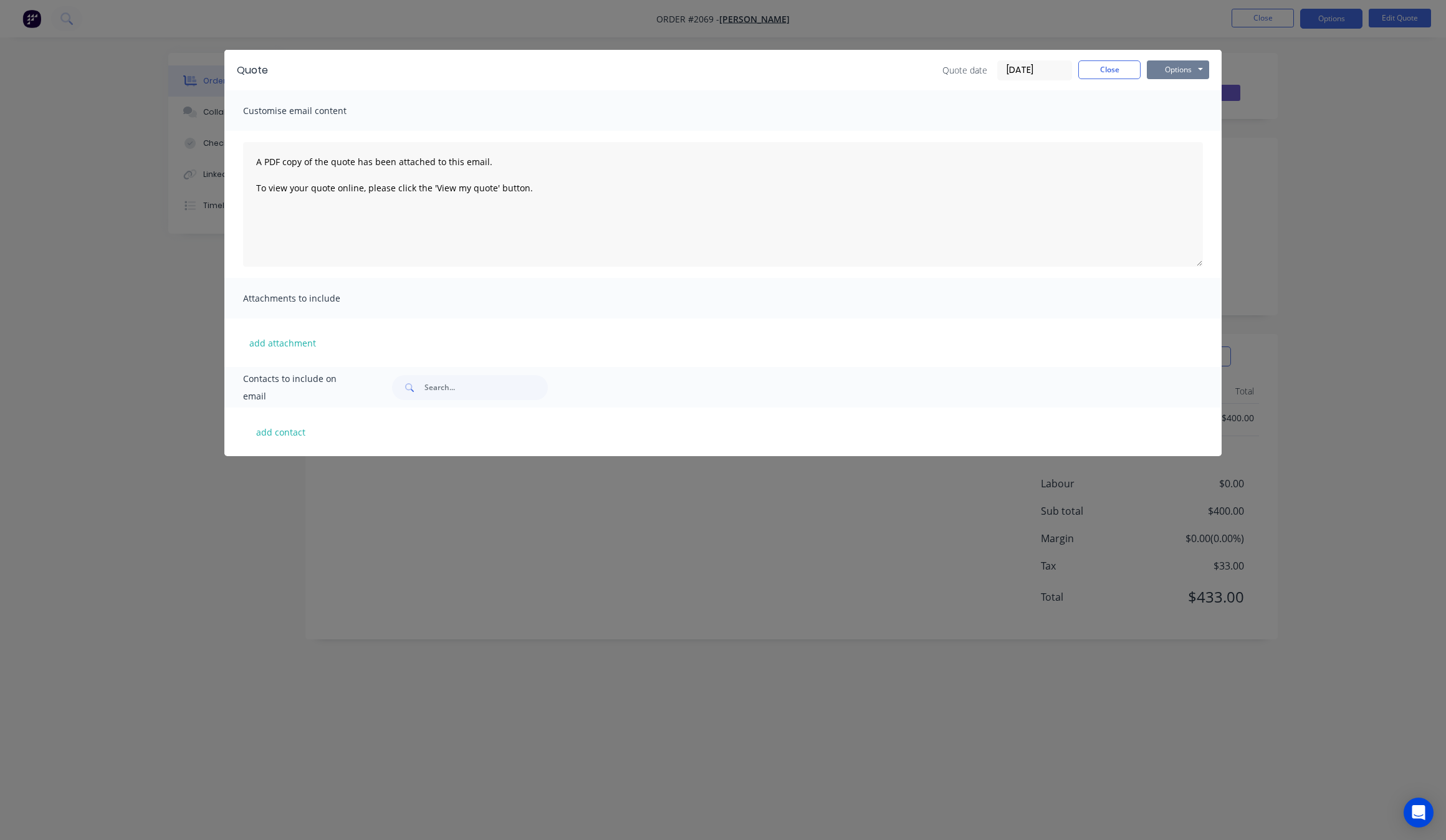
click at [1195, 70] on button "Options" at bounding box center [1178, 70] width 62 height 19
click at [1198, 116] on button "Print" at bounding box center [1187, 113] width 80 height 20
click at [1139, 75] on button "Close" at bounding box center [1109, 70] width 62 height 19
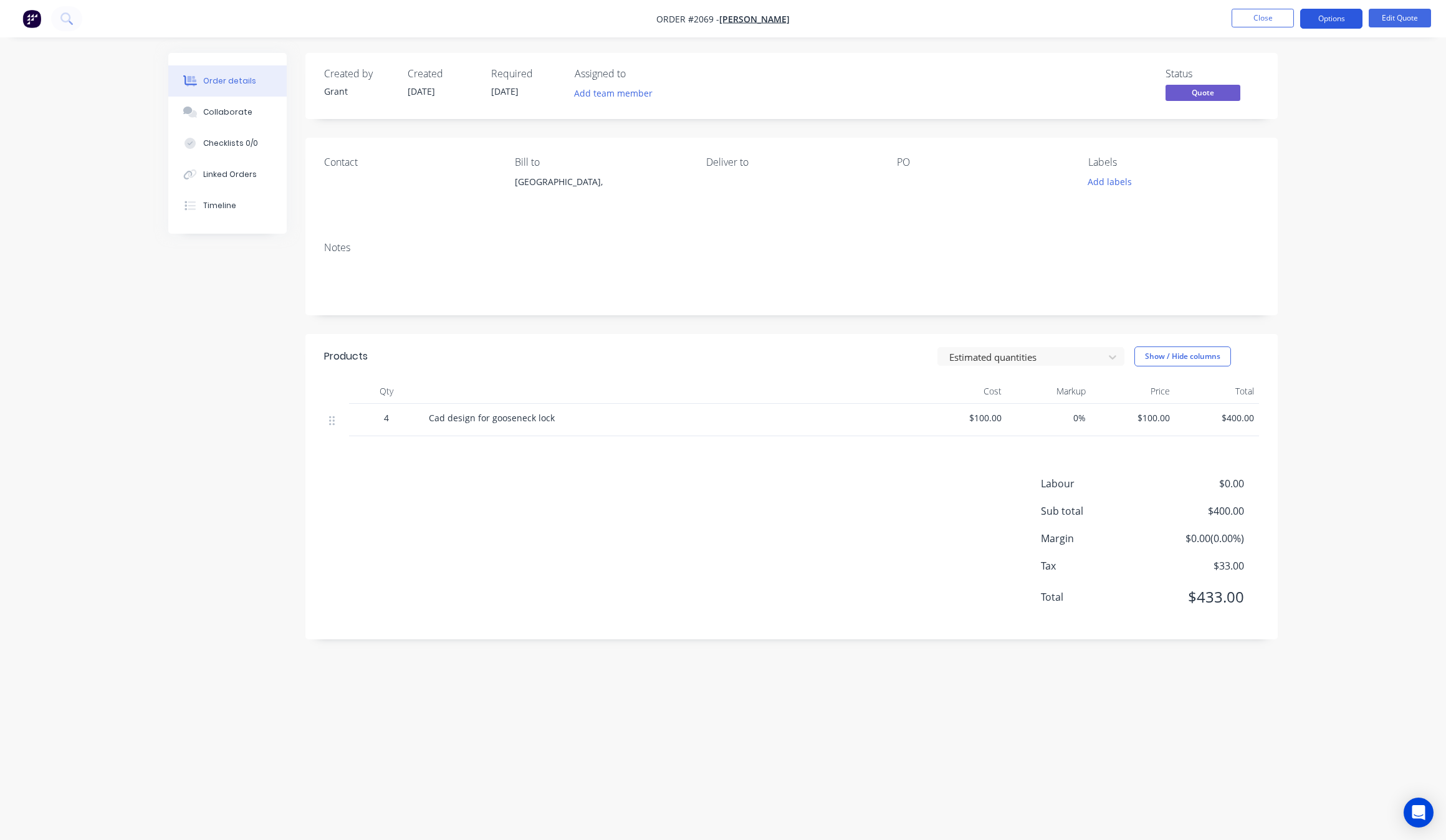
click at [1330, 20] on button "Options" at bounding box center [1331, 18] width 62 height 20
click at [1319, 105] on div "Proforma Invoice" at bounding box center [1294, 101] width 115 height 18
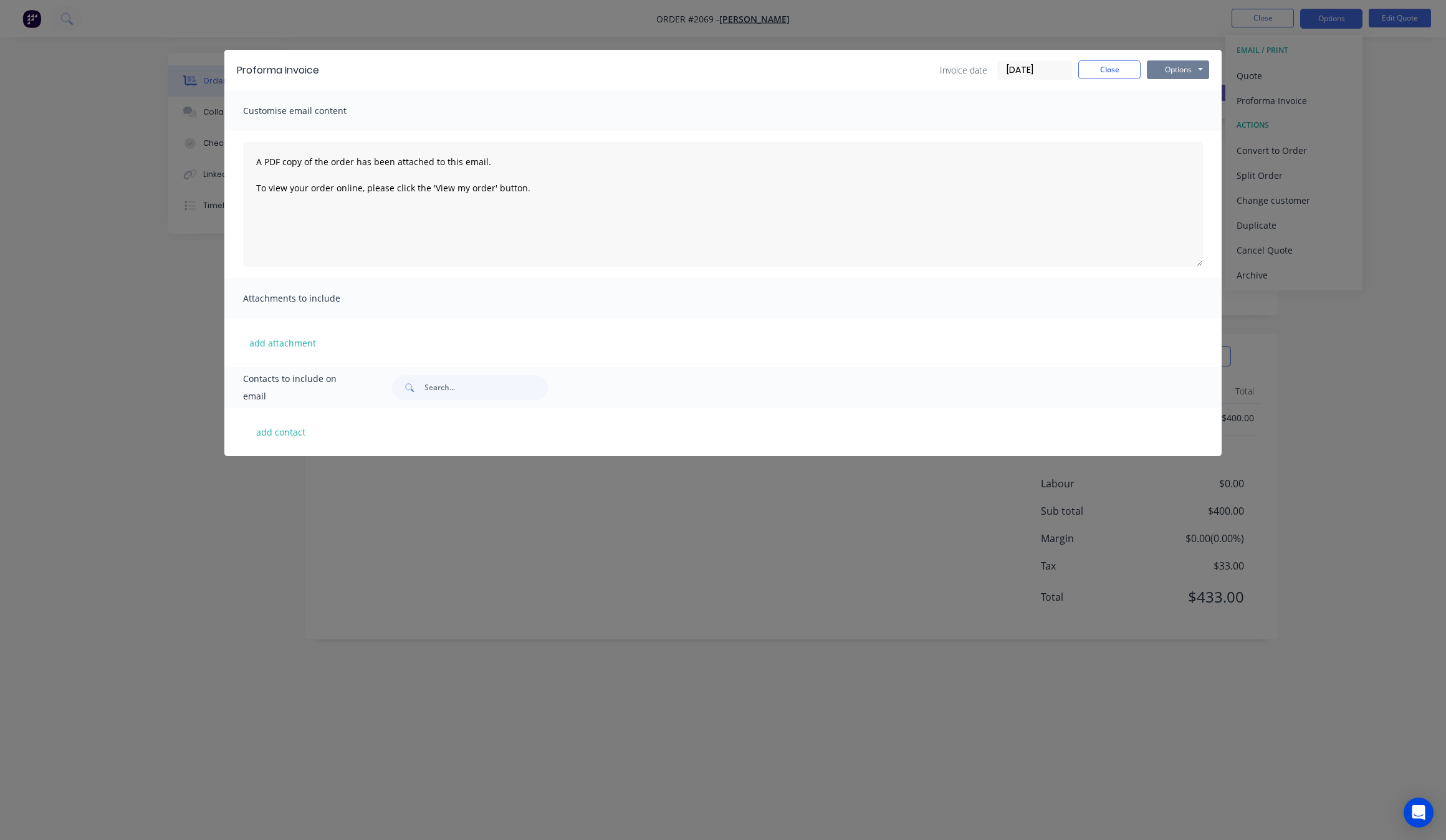
click at [1181, 70] on button "Options" at bounding box center [1178, 70] width 62 height 19
click at [1188, 112] on button "Print" at bounding box center [1187, 113] width 80 height 20
